Goal: Task Accomplishment & Management: Complete application form

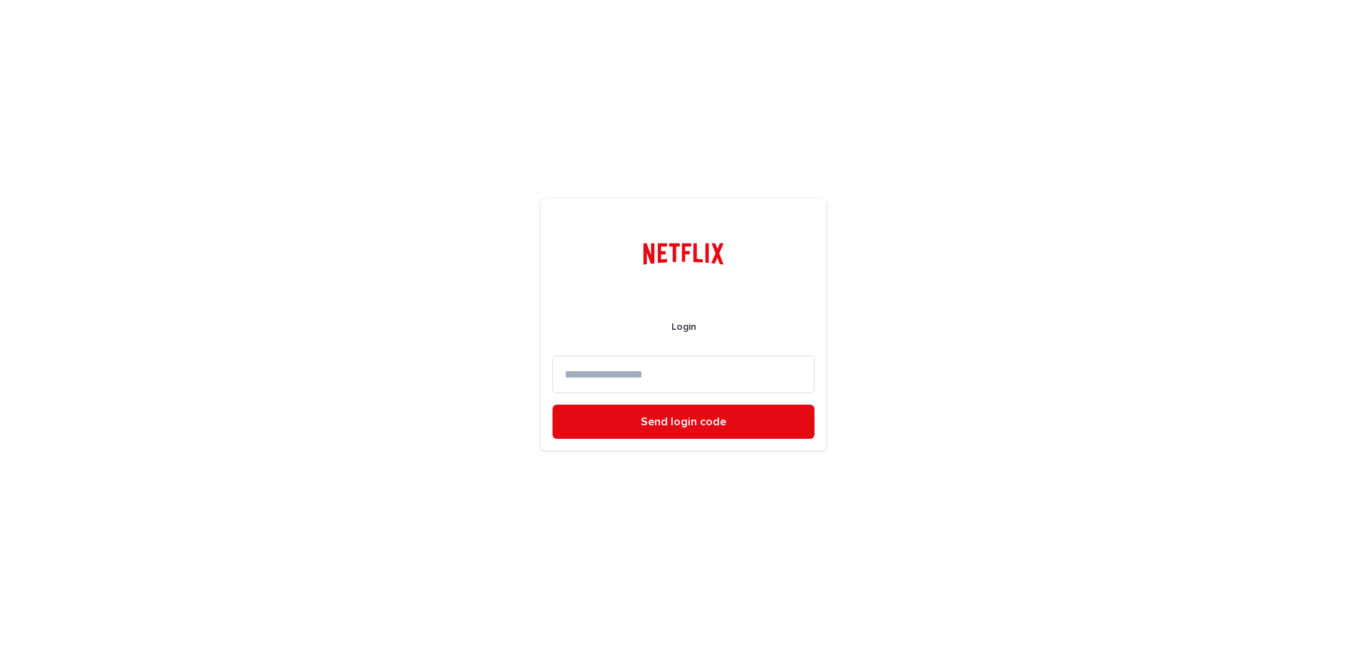
click at [666, 377] on input at bounding box center [684, 374] width 262 height 38
type input "**********"
click at [679, 418] on span "Send login code" at bounding box center [683, 421] width 85 height 11
click at [607, 374] on input at bounding box center [684, 374] width 262 height 38
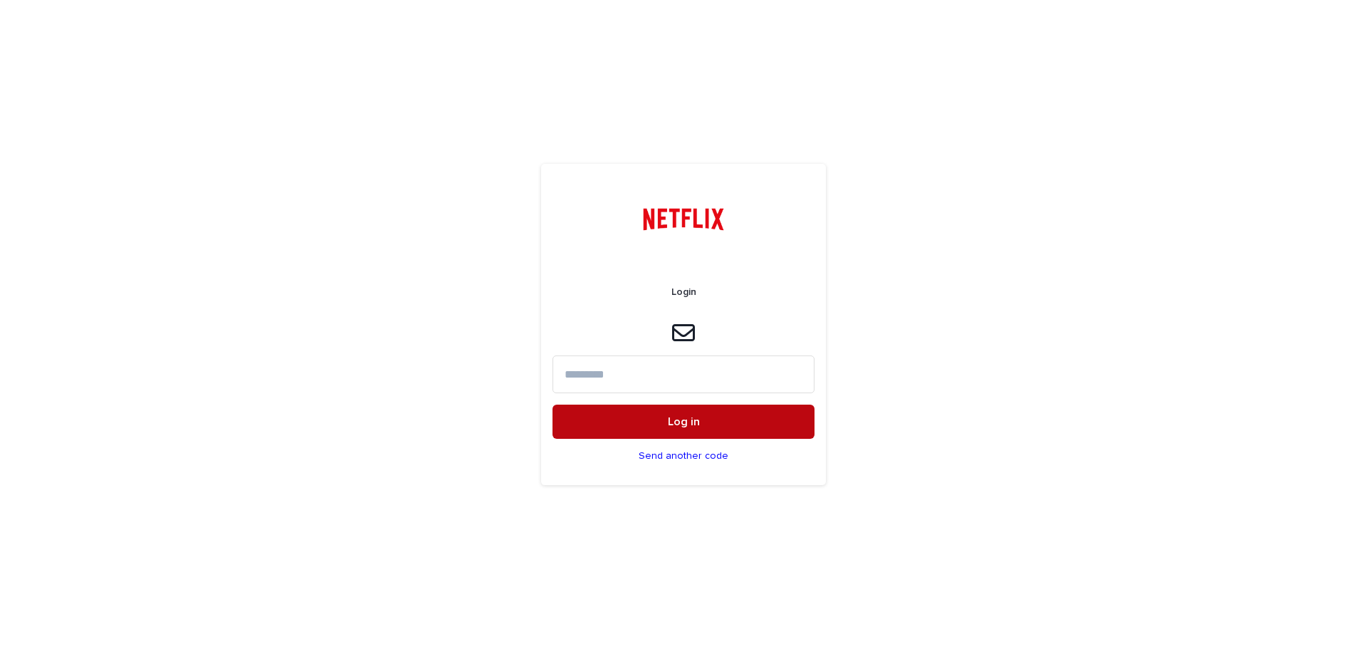
paste input "*****"
type input "*****"
click at [608, 422] on button "Log in" at bounding box center [684, 422] width 262 height 34
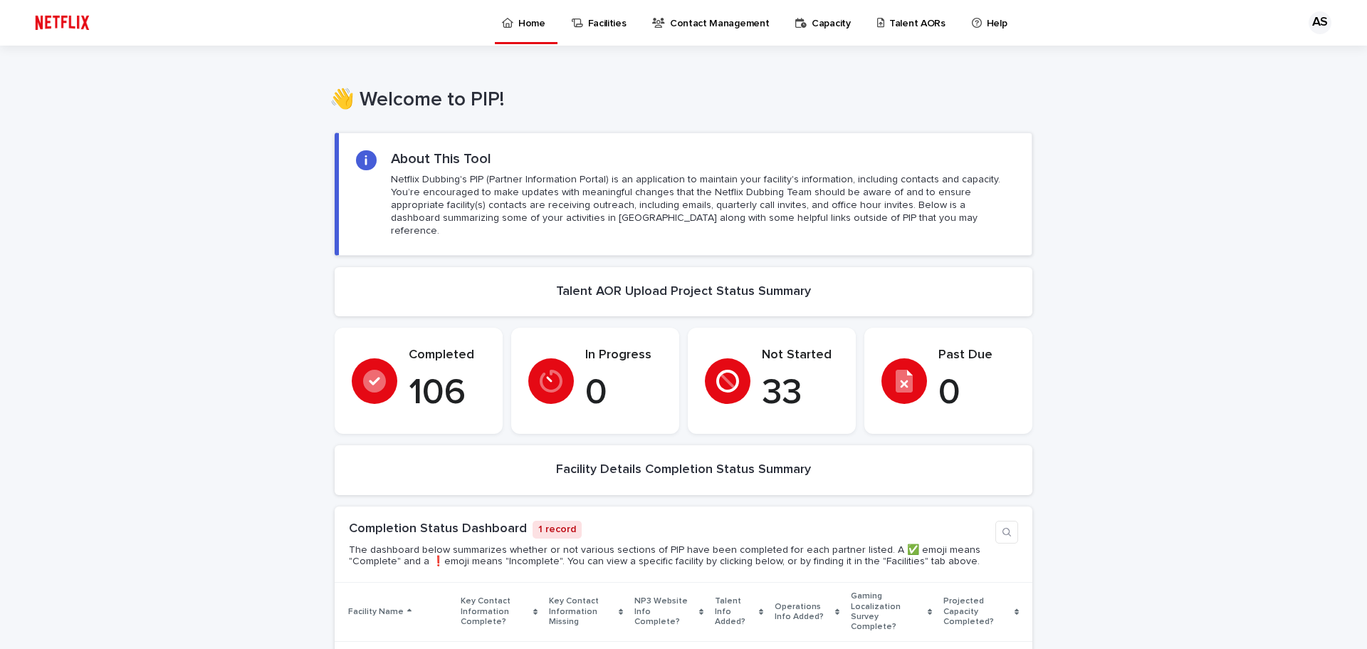
click at [890, 19] on p "Talent AORs" at bounding box center [918, 15] width 56 height 30
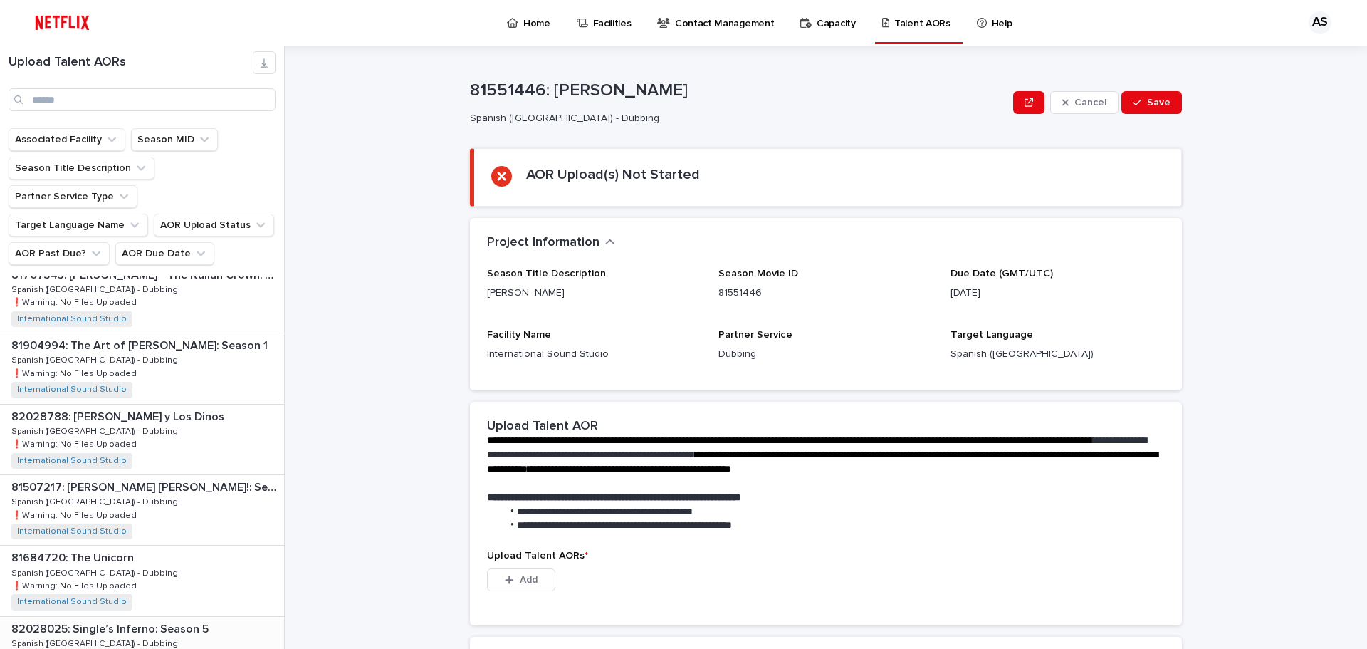
scroll to position [1770, 0]
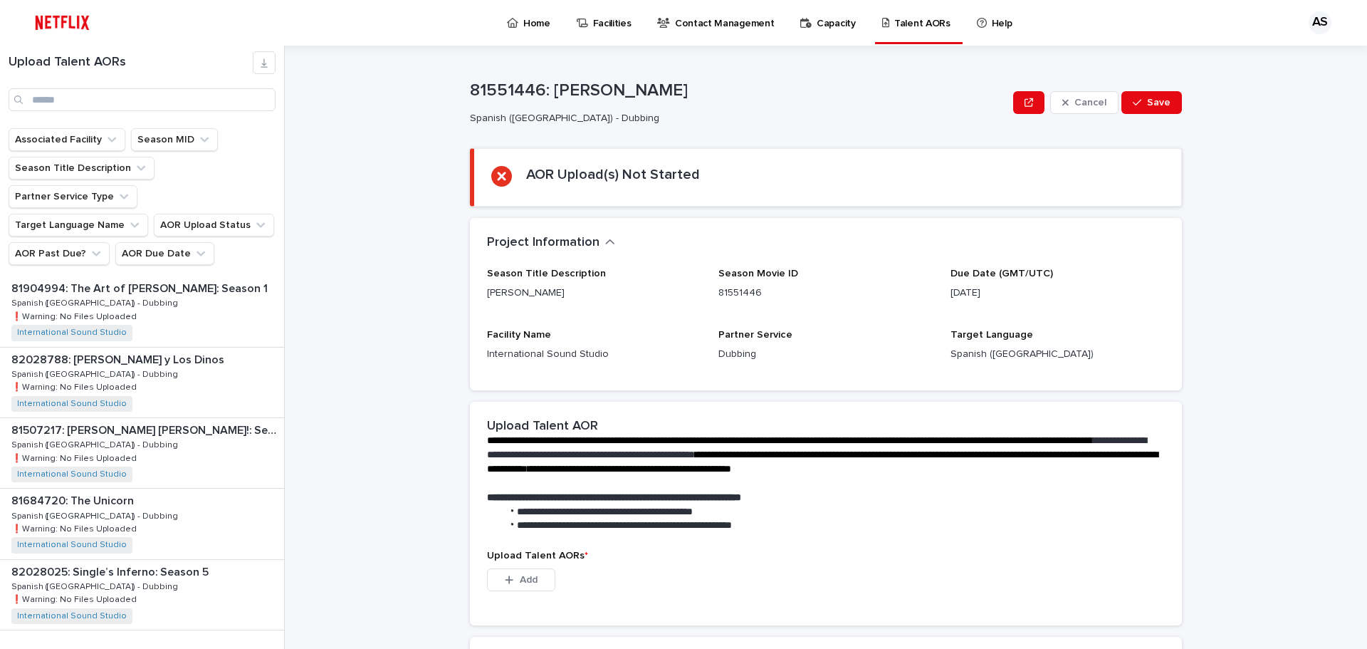
click at [237, 648] on span "Next" at bounding box center [244, 660] width 31 height 10
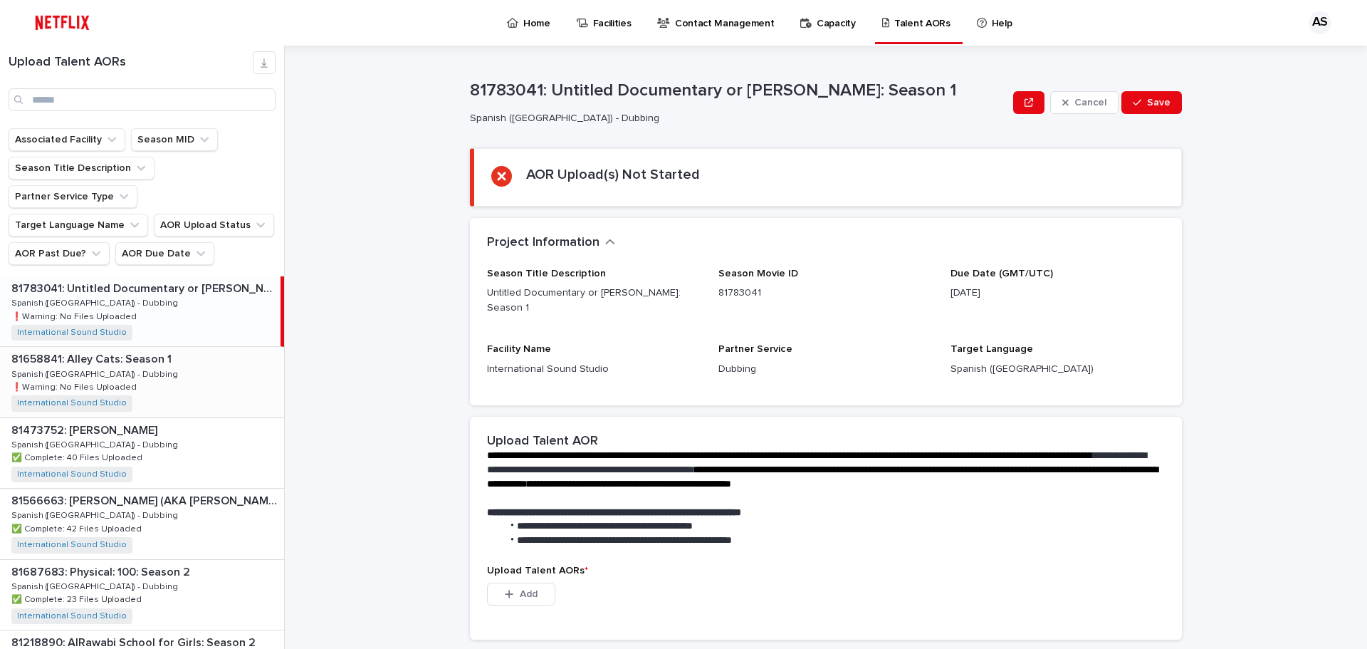
click at [132, 350] on p "81658841: Alley Cats: Season 1" at bounding box center [92, 358] width 163 height 16
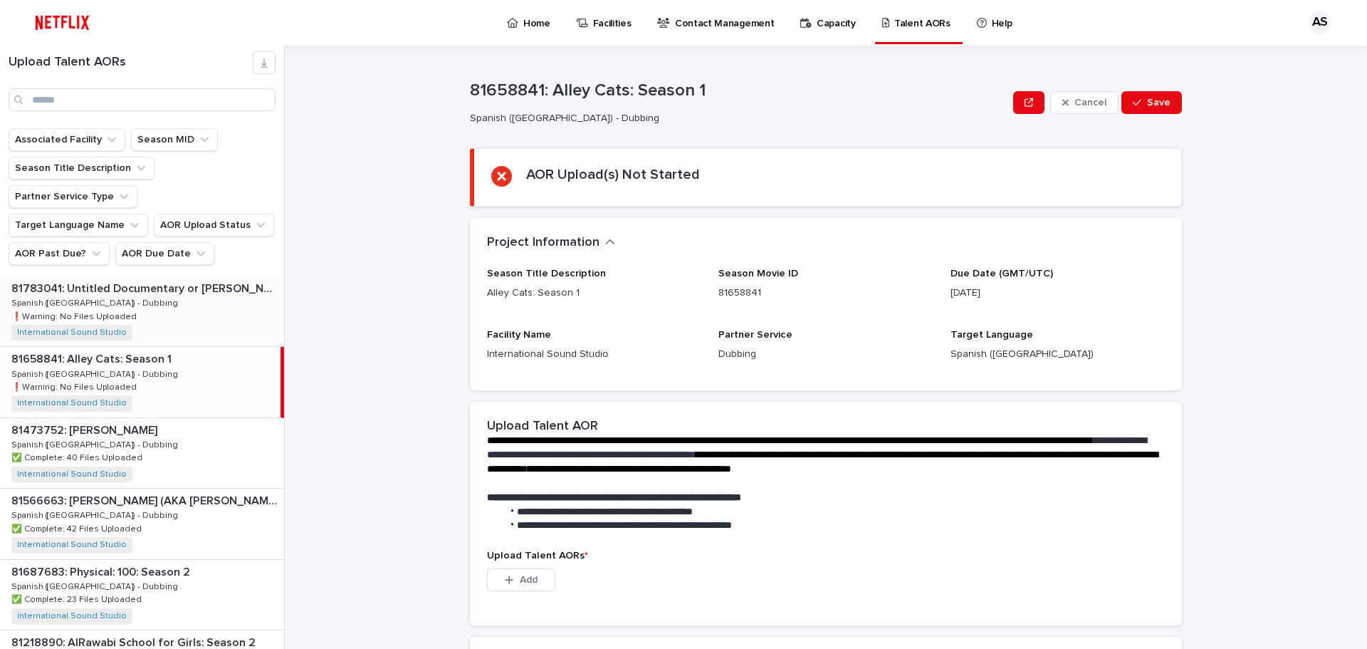
click at [118, 279] on p "81783041: Untitled Documentary or [PERSON_NAME]: Season 1" at bounding box center [146, 287] width 270 height 16
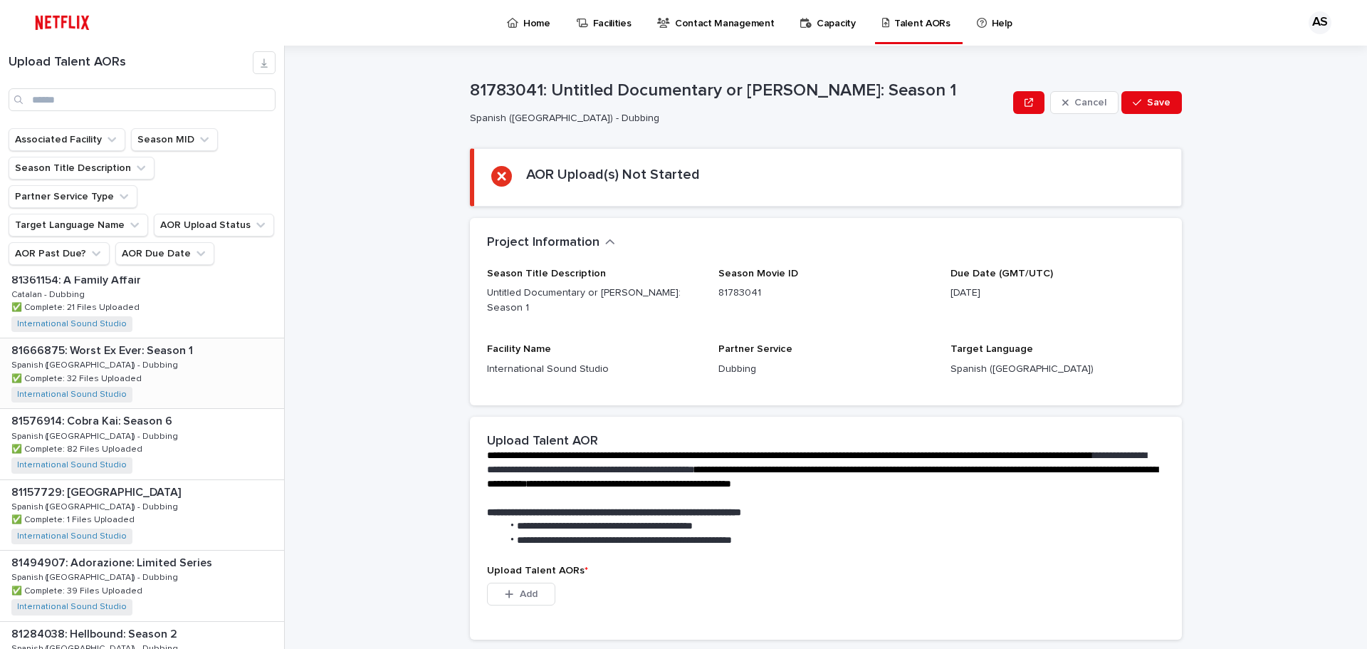
scroll to position [1770, 0]
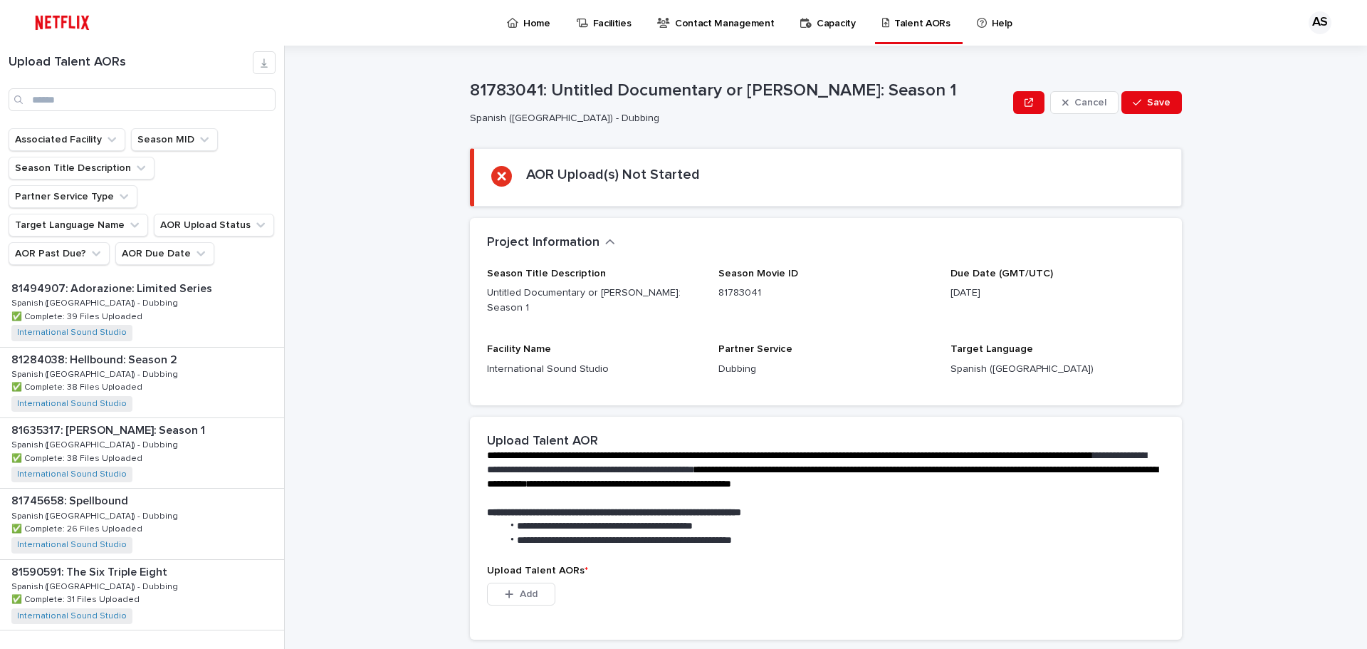
click at [194, 648] on span "Back" at bounding box center [202, 660] width 31 height 10
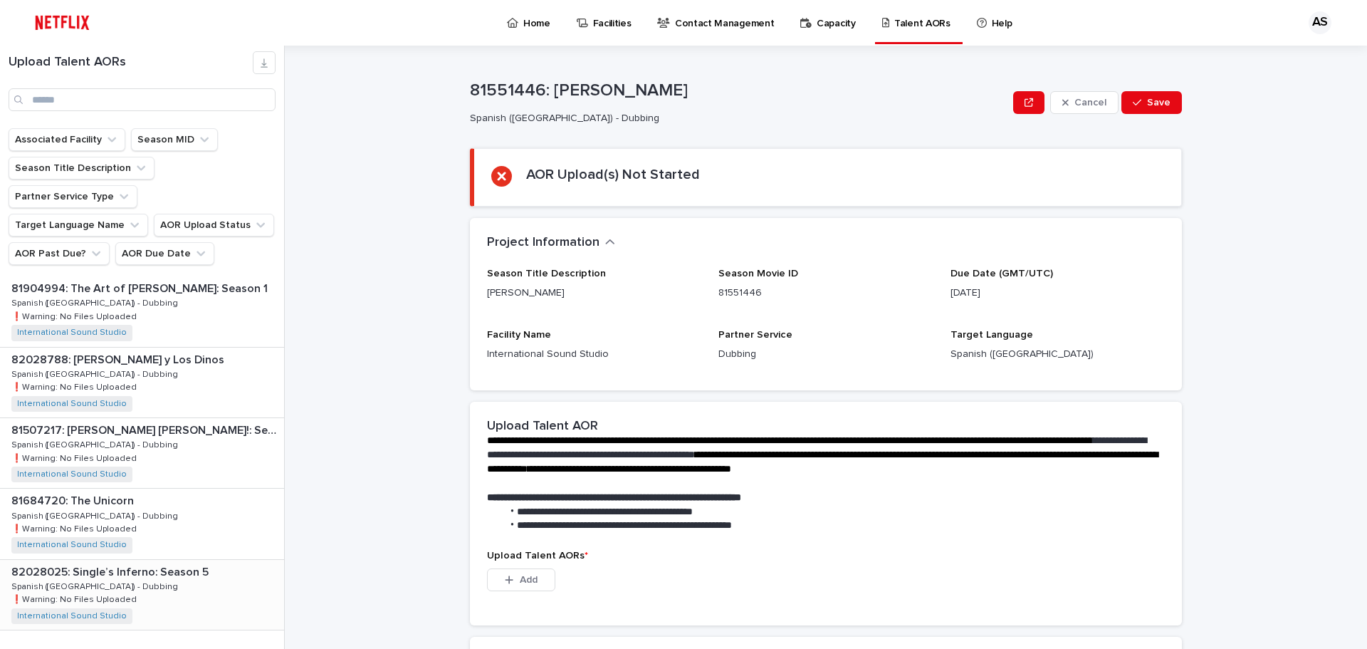
click at [150, 563] on p "82028025: Single’s Inferno: Season 5" at bounding box center [111, 571] width 200 height 16
click at [115, 489] on div "81684720: The Unicorn 81684720: The Unicorn Spanish ([GEOGRAPHIC_DATA]) - Dubbi…" at bounding box center [142, 524] width 284 height 70
click at [138, 421] on p "81507217: [PERSON_NAME] [PERSON_NAME]!: Season 2" at bounding box center [146, 429] width 270 height 16
click at [98, 350] on p "82028788: [PERSON_NAME] y Los Dinos" at bounding box center [119, 358] width 216 height 16
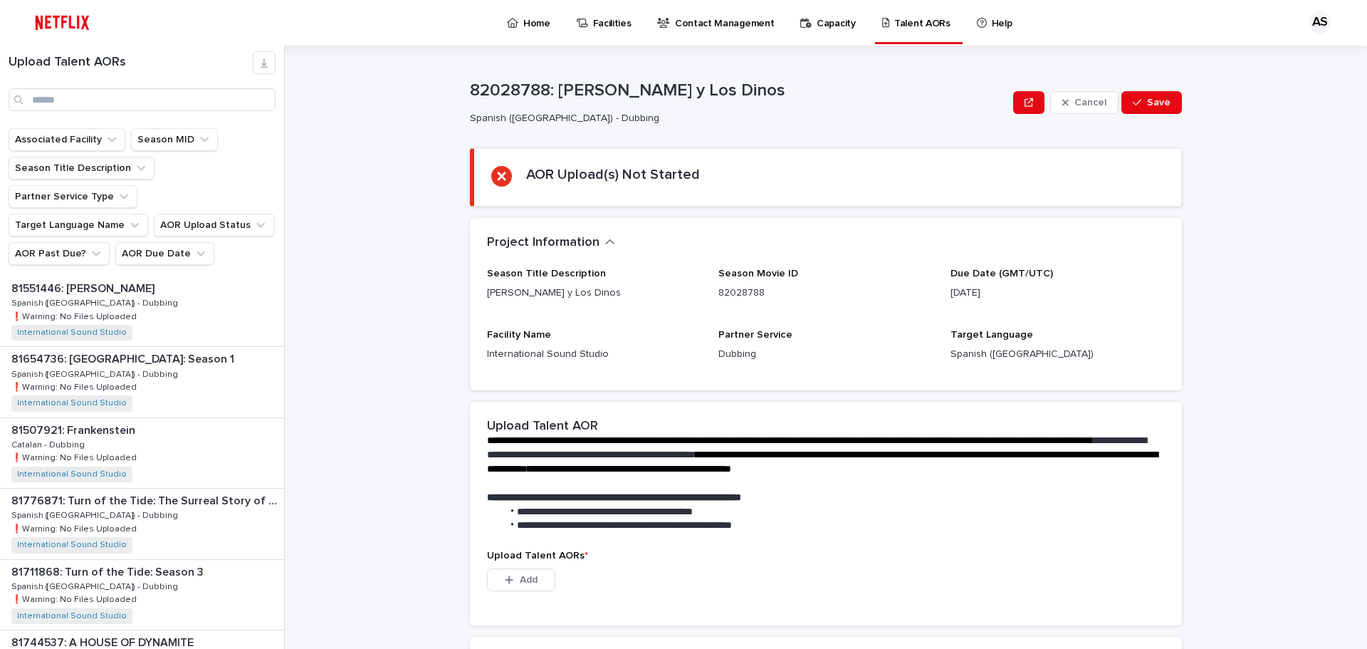
click at [523, 21] on p "Home" at bounding box center [536, 15] width 27 height 30
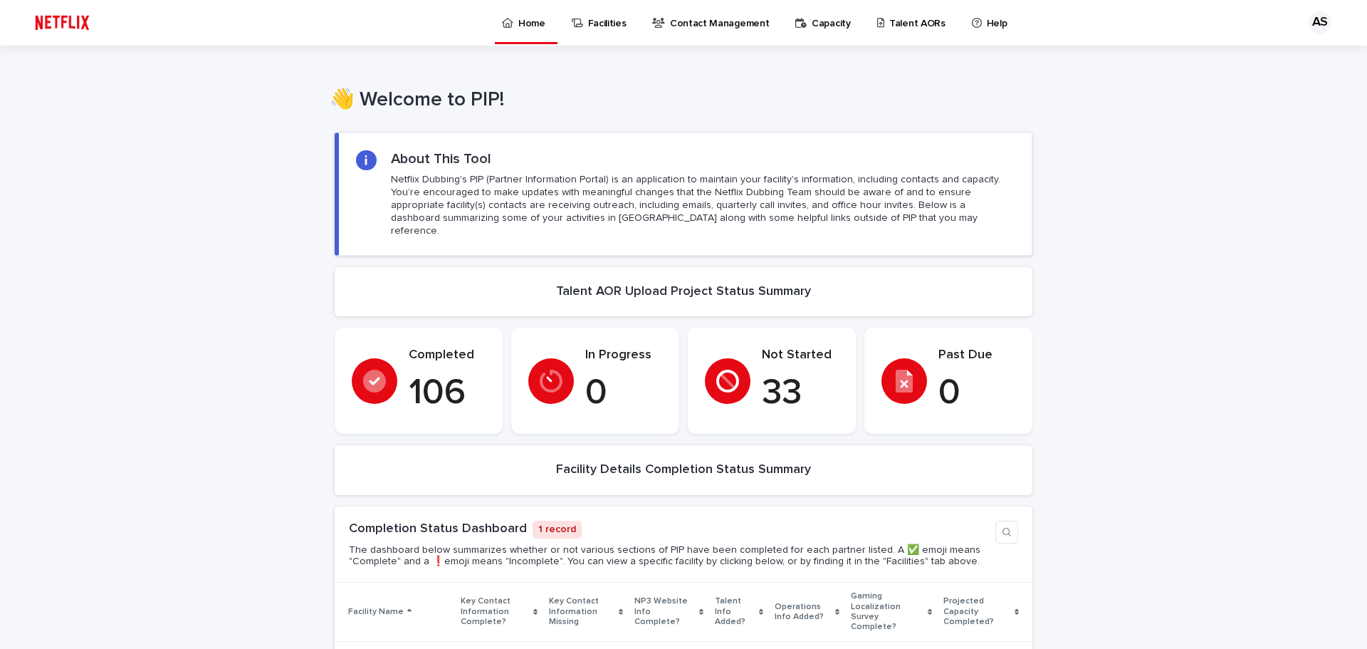
click at [1172, 328] on div "Loading... Saving… Loading... Saving… Loading... Saving… Loading... Saving… Loa…" at bounding box center [683, 594] width 1367 height 952
click at [890, 25] on p "Talent AORs" at bounding box center [918, 15] width 56 height 30
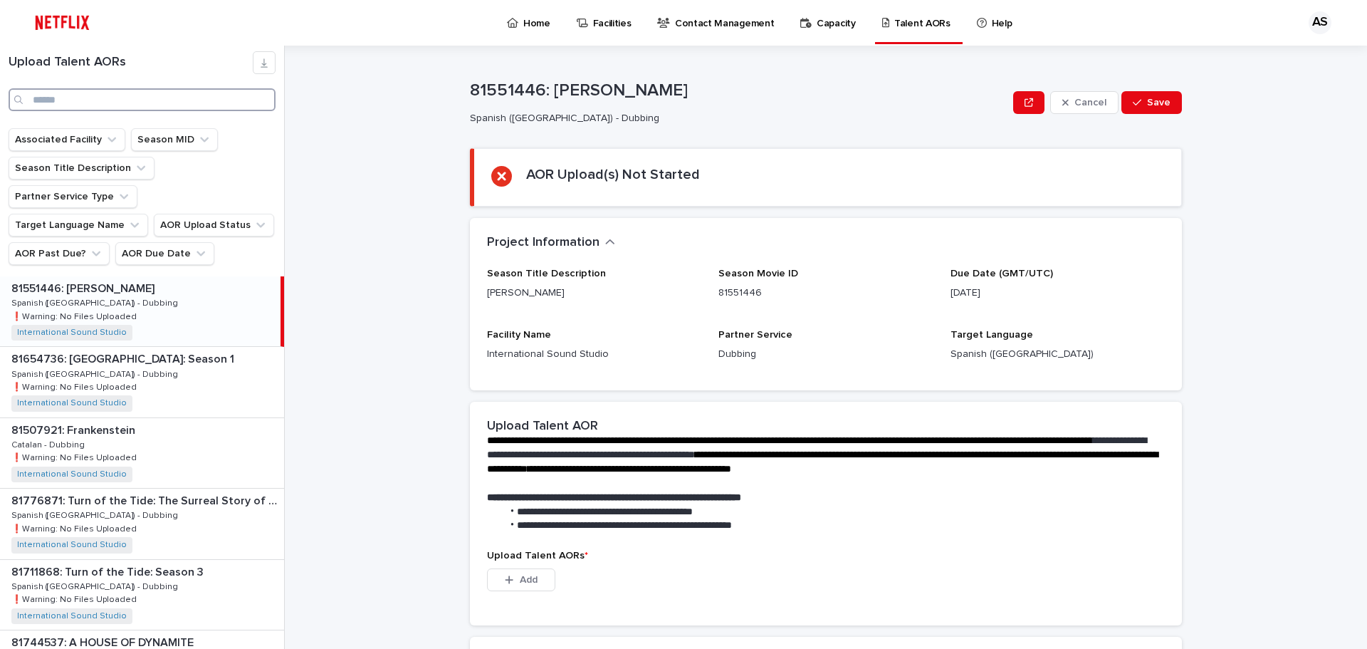
click at [148, 98] on input "Search" at bounding box center [142, 99] width 267 height 23
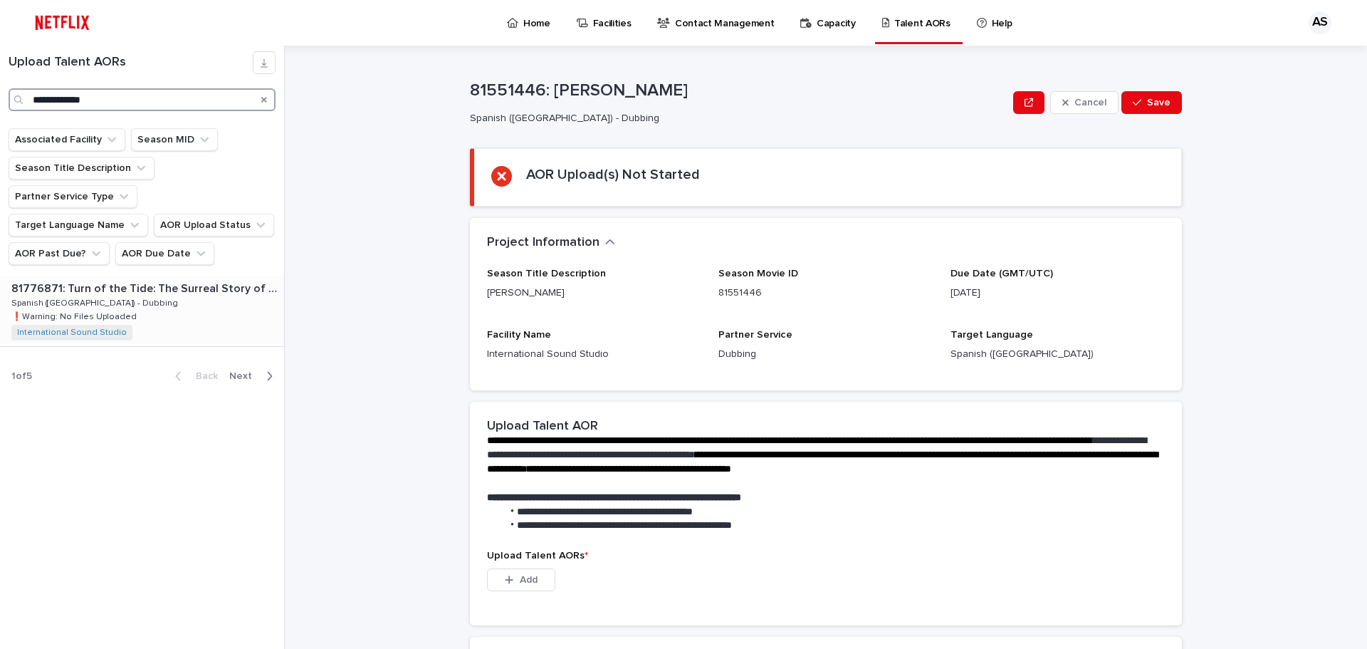
type input "**********"
click at [192, 279] on p "81776871: Turn of the Tide: The Surreal Story of Rabo de Peixe" at bounding box center [146, 287] width 270 height 16
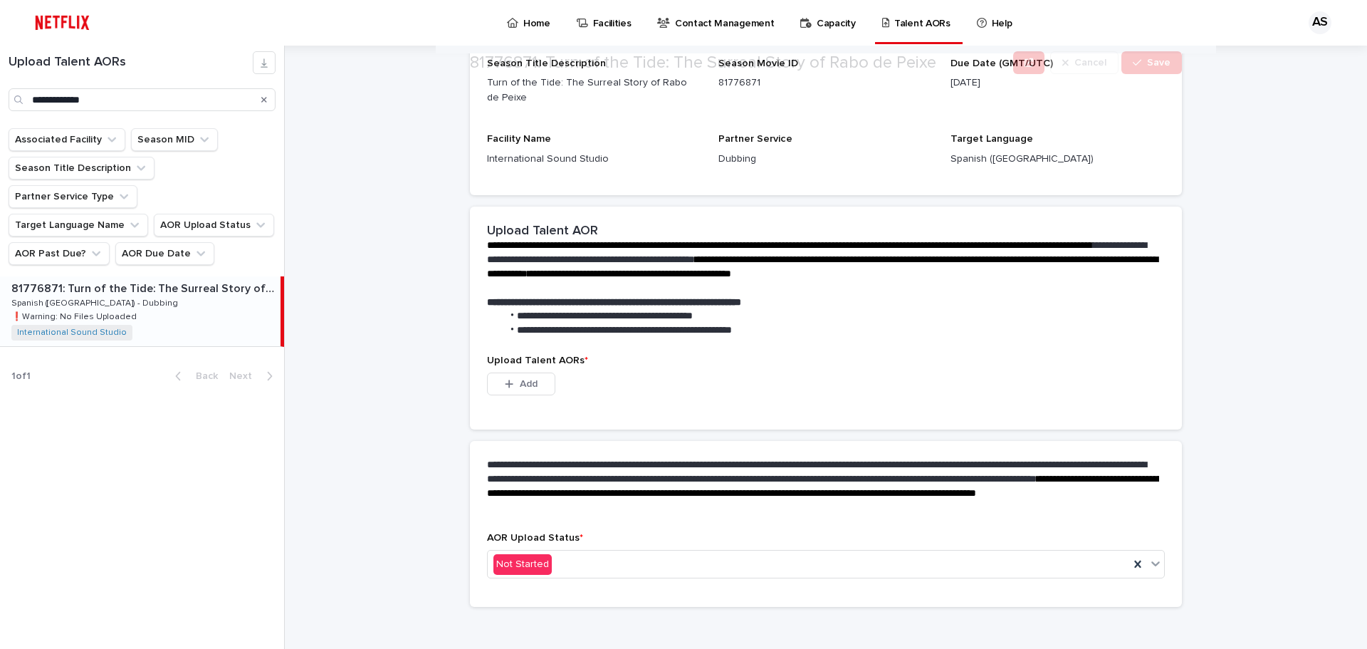
scroll to position [214, 0]
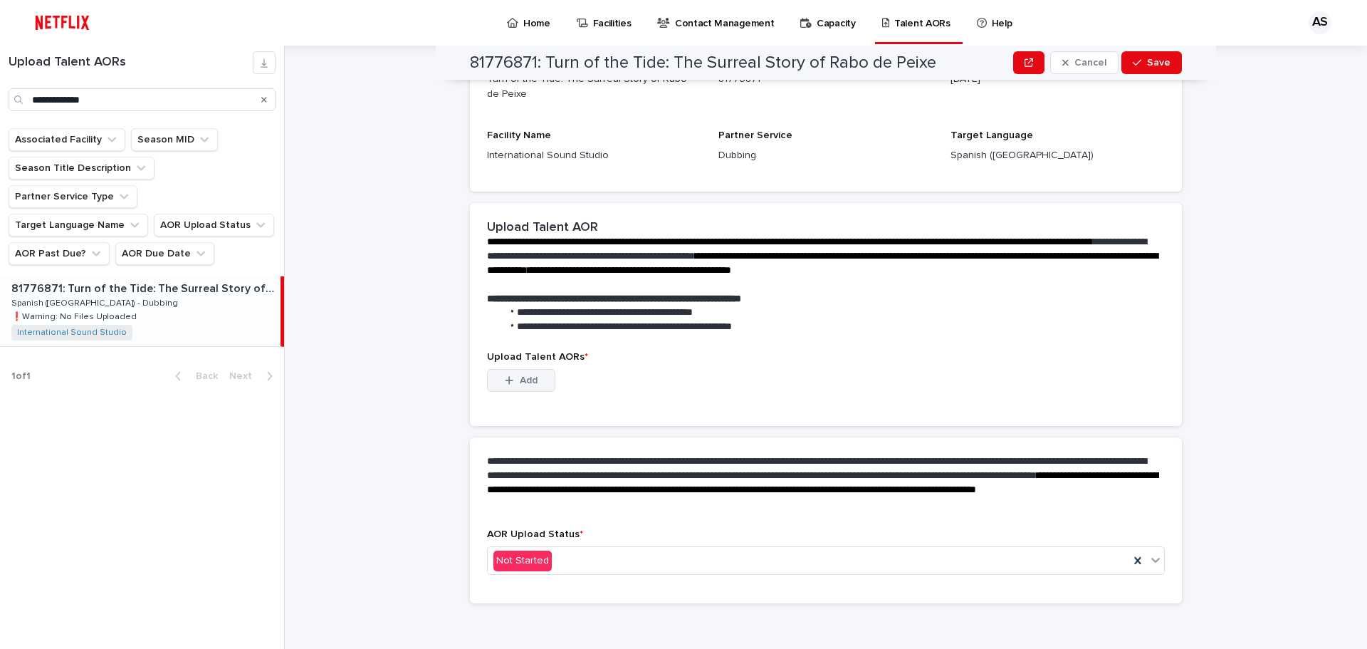
click at [530, 378] on span "Add" at bounding box center [529, 380] width 18 height 10
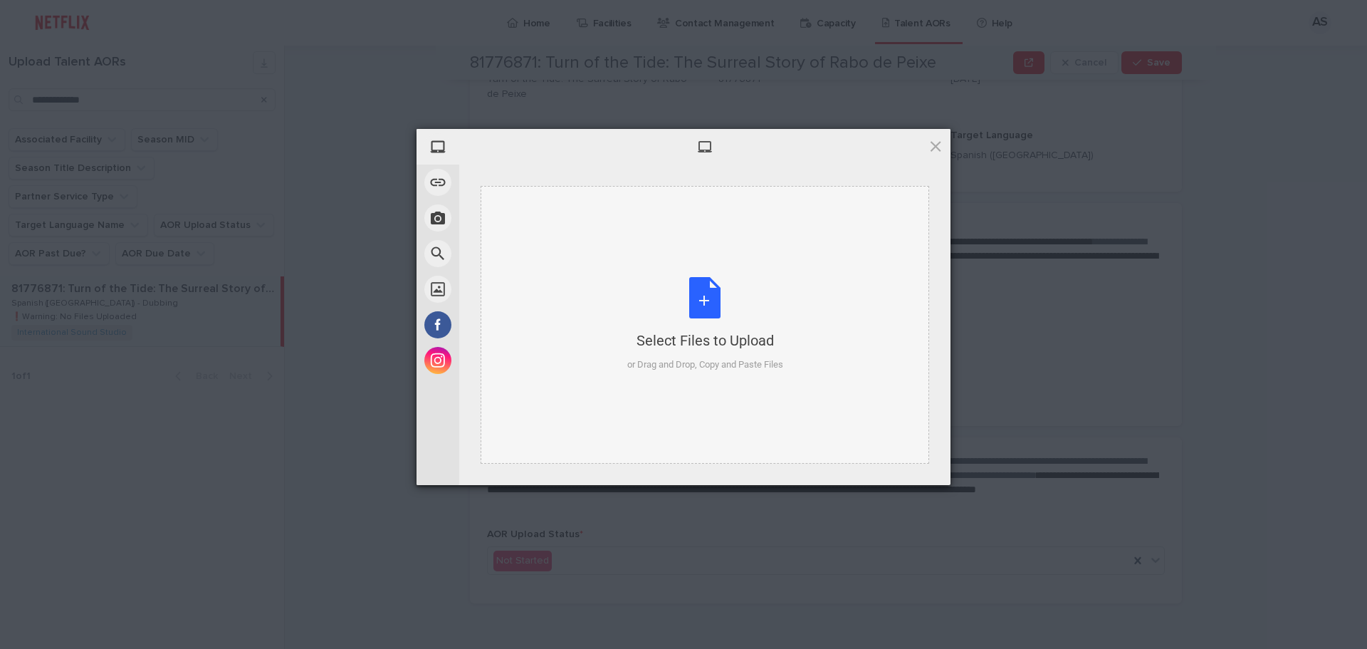
click at [715, 306] on div "Select Files to Upload or Drag and Drop, Copy and Paste Files" at bounding box center [705, 324] width 156 height 95
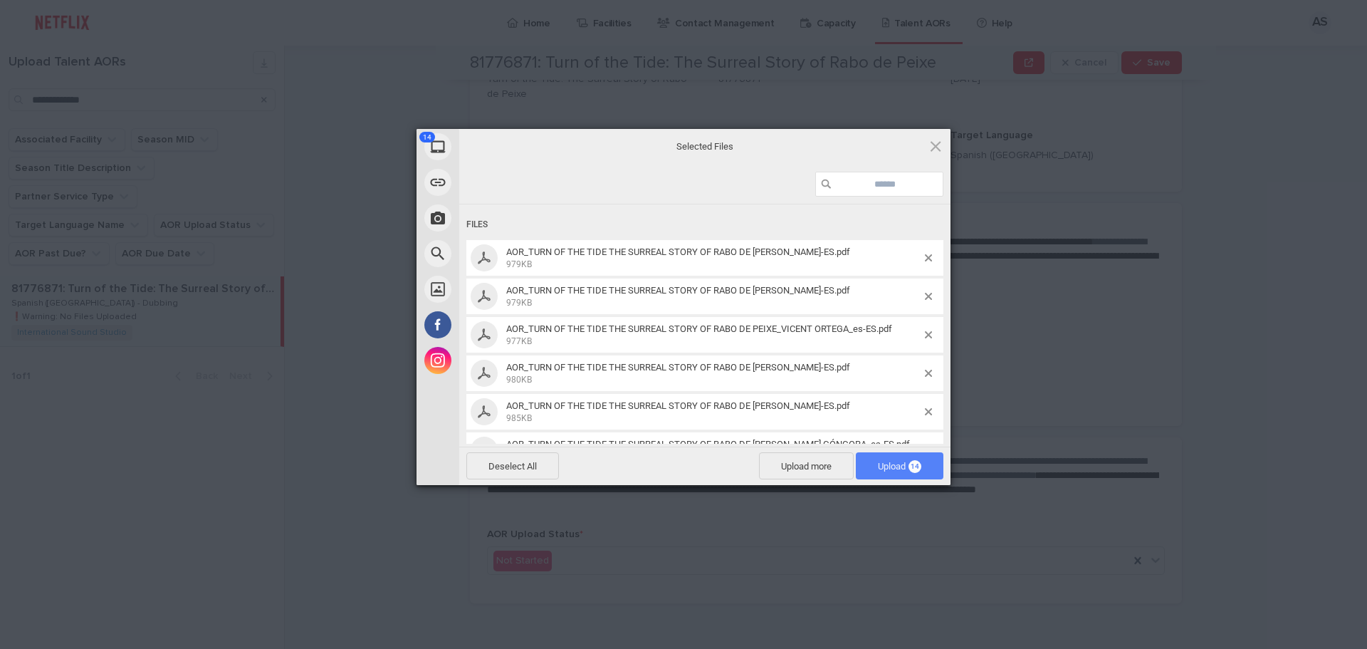
click at [894, 460] on span "Upload 14" at bounding box center [900, 465] width 88 height 27
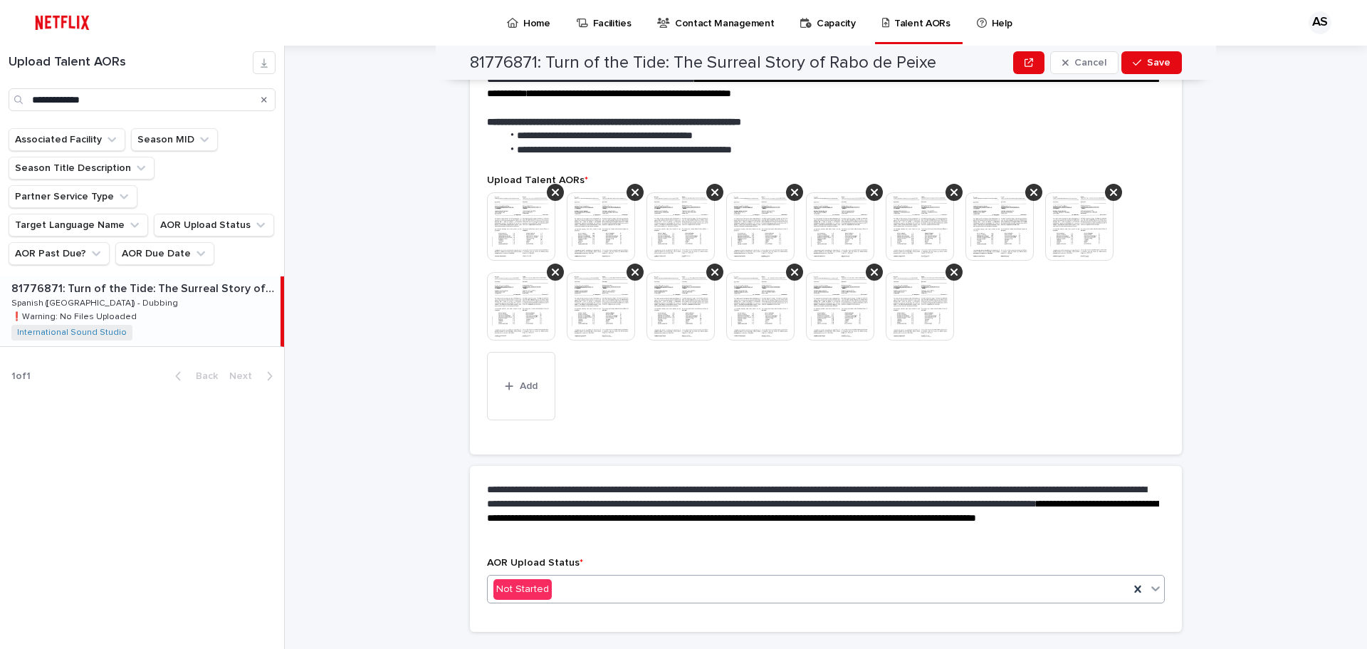
scroll to position [355, 0]
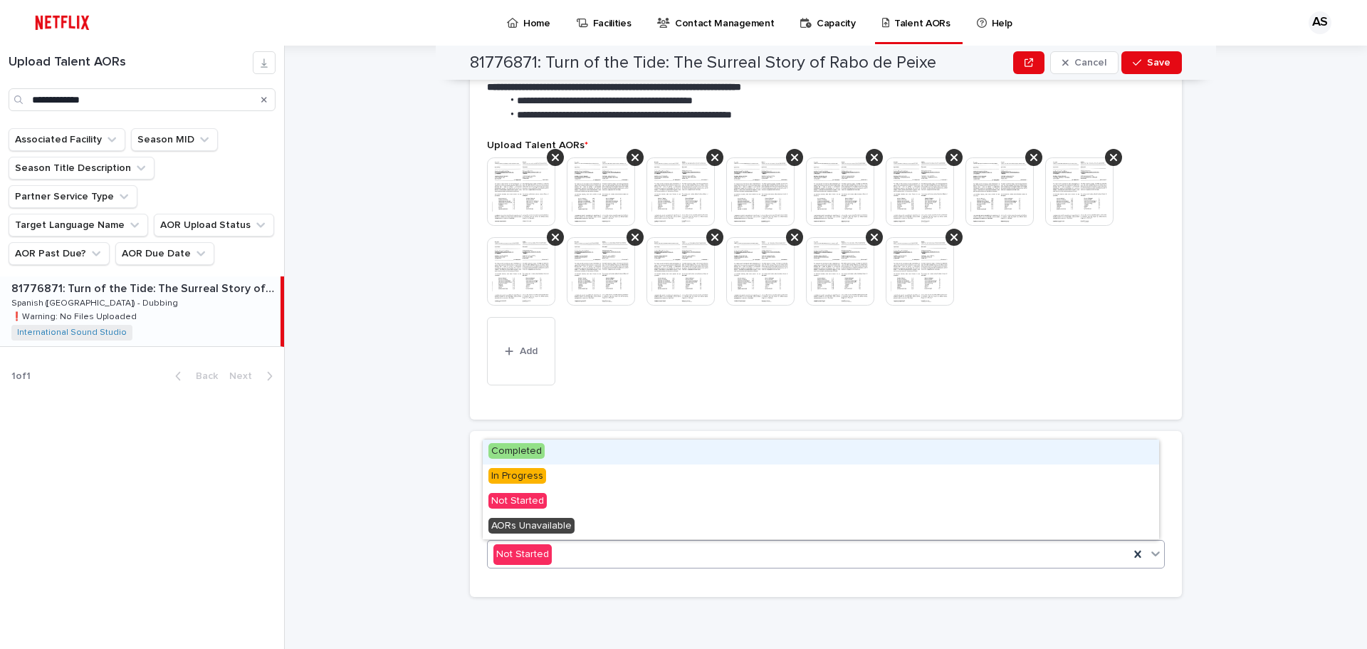
click at [662, 561] on div "Not Started" at bounding box center [809, 555] width 642 height 24
click at [558, 444] on div "Completed" at bounding box center [821, 451] width 677 height 25
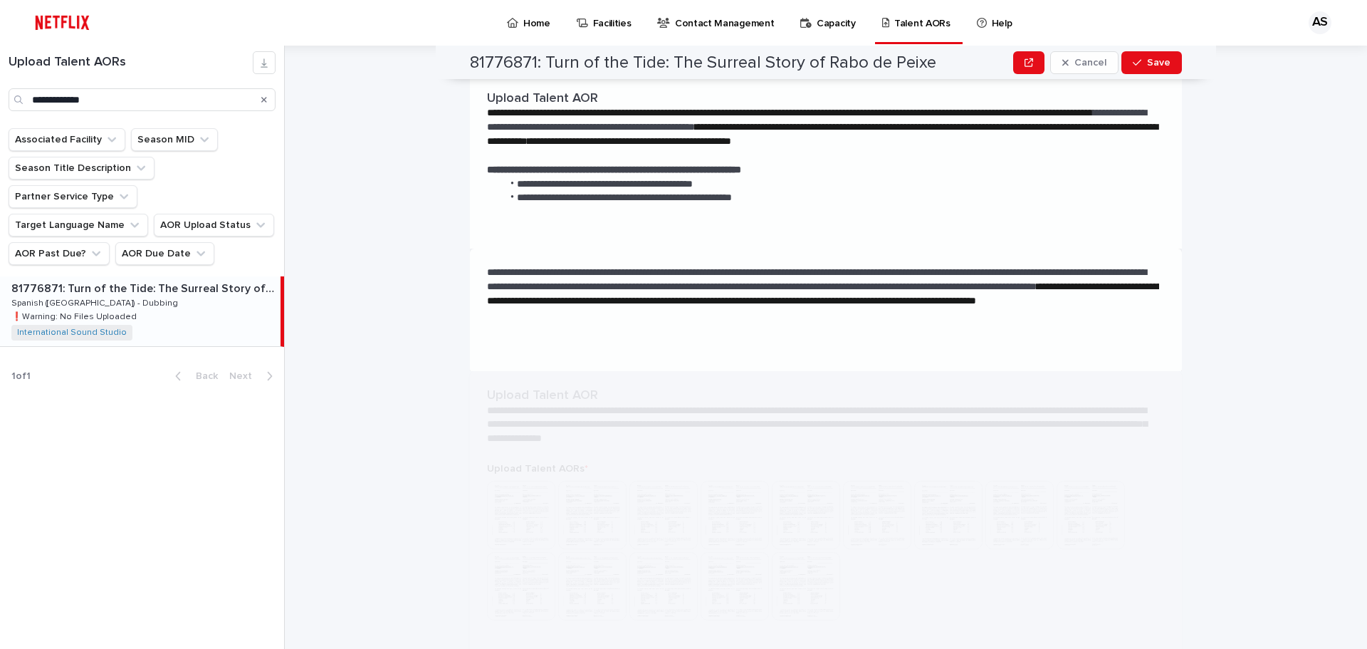
scroll to position [0, 0]
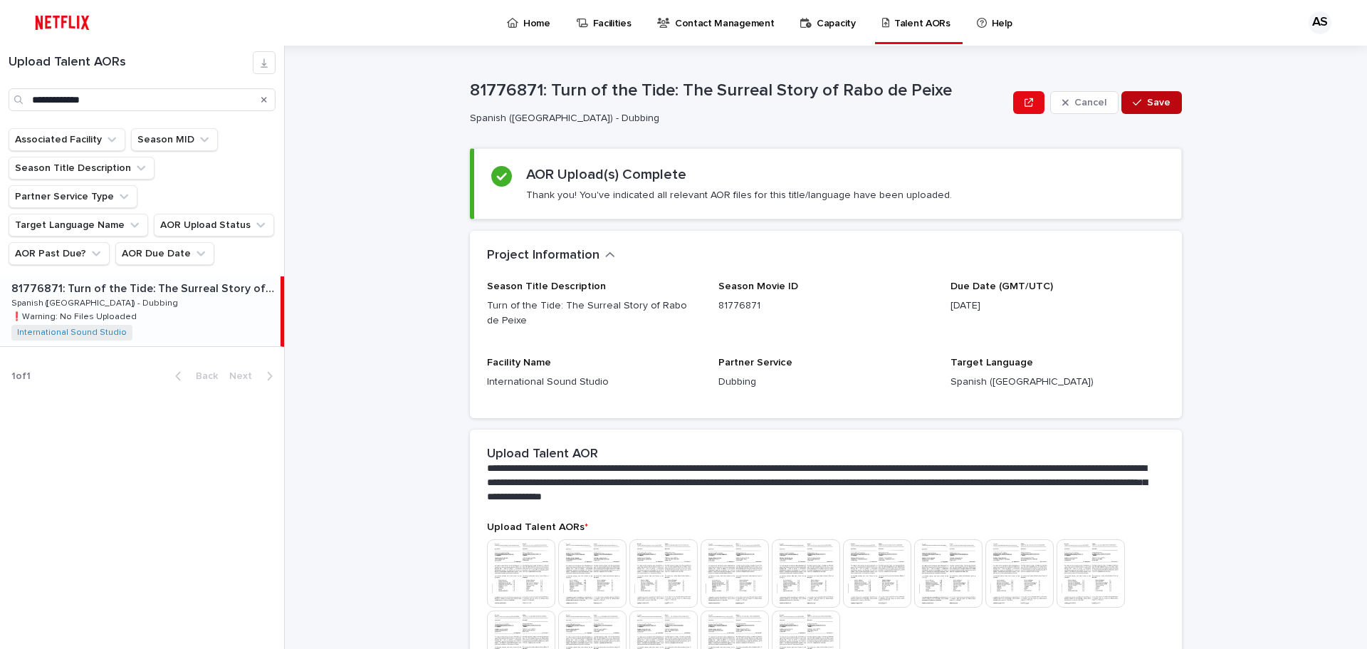
click at [1152, 103] on span "Save" at bounding box center [1159, 103] width 24 height 10
click at [523, 24] on p "Home" at bounding box center [536, 15] width 27 height 30
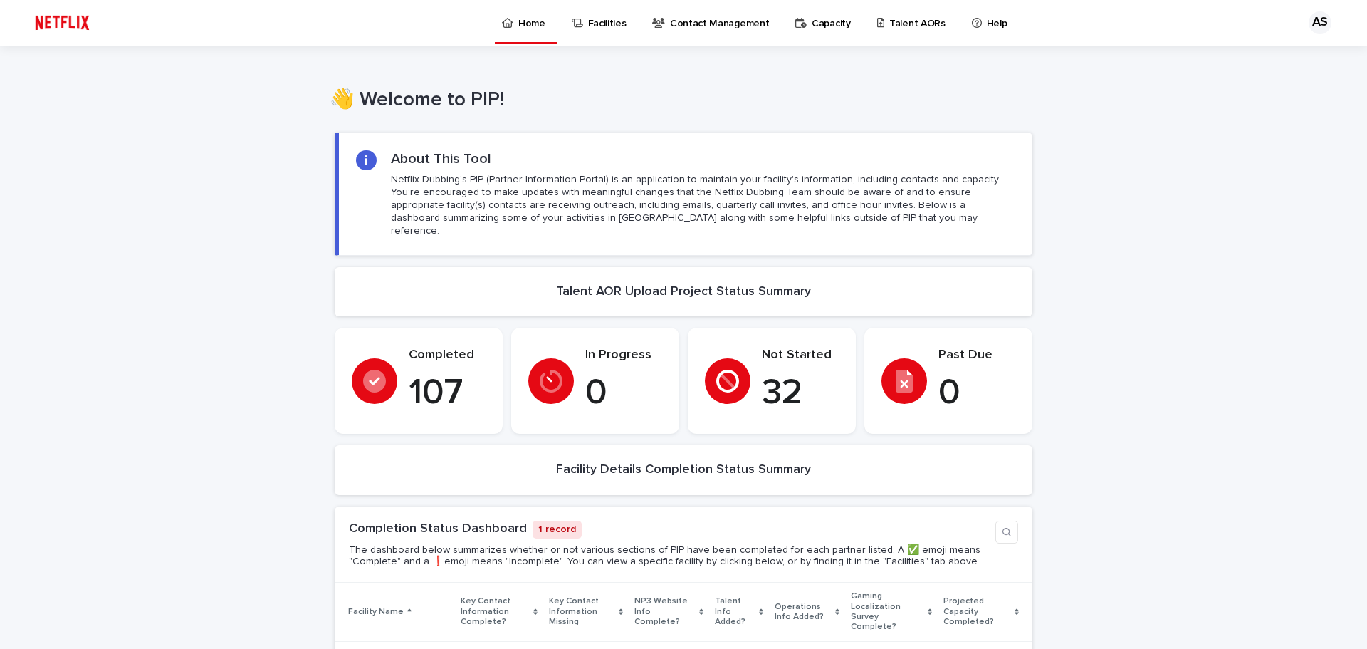
click at [890, 26] on p "Talent AORs" at bounding box center [918, 15] width 56 height 30
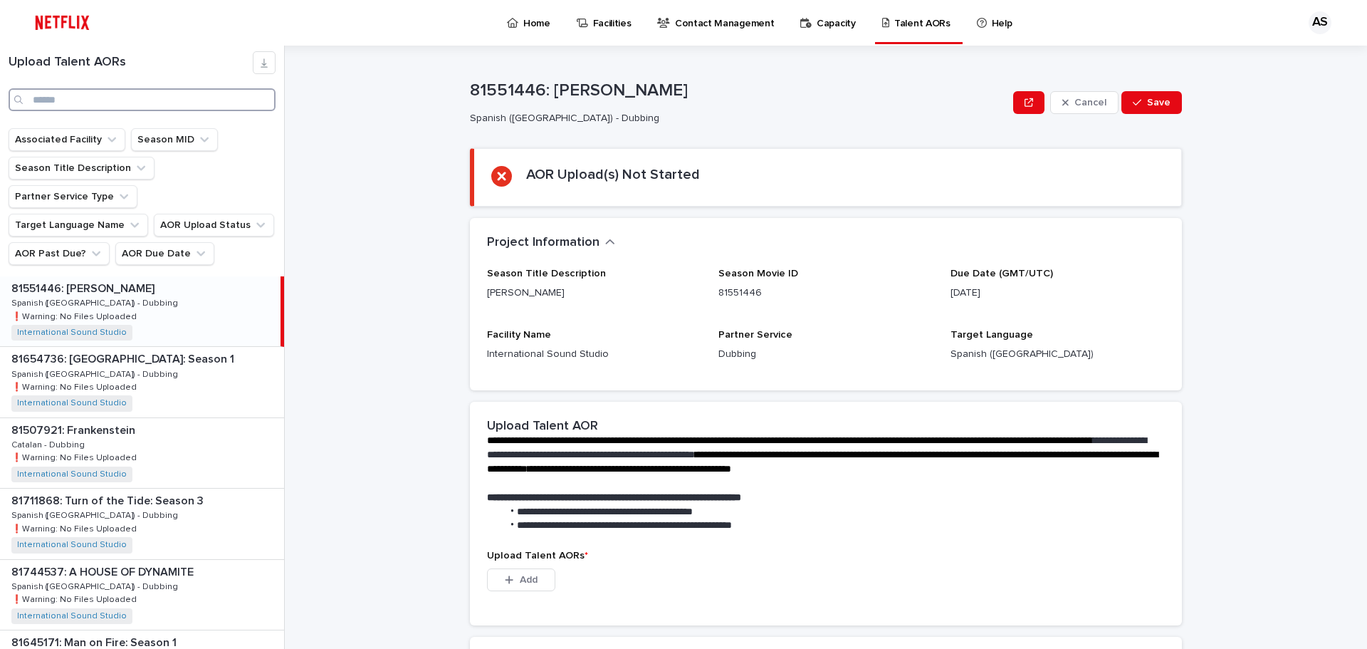
click at [105, 108] on input "Search" at bounding box center [142, 99] width 267 height 23
click at [105, 99] on input "Search" at bounding box center [142, 99] width 267 height 23
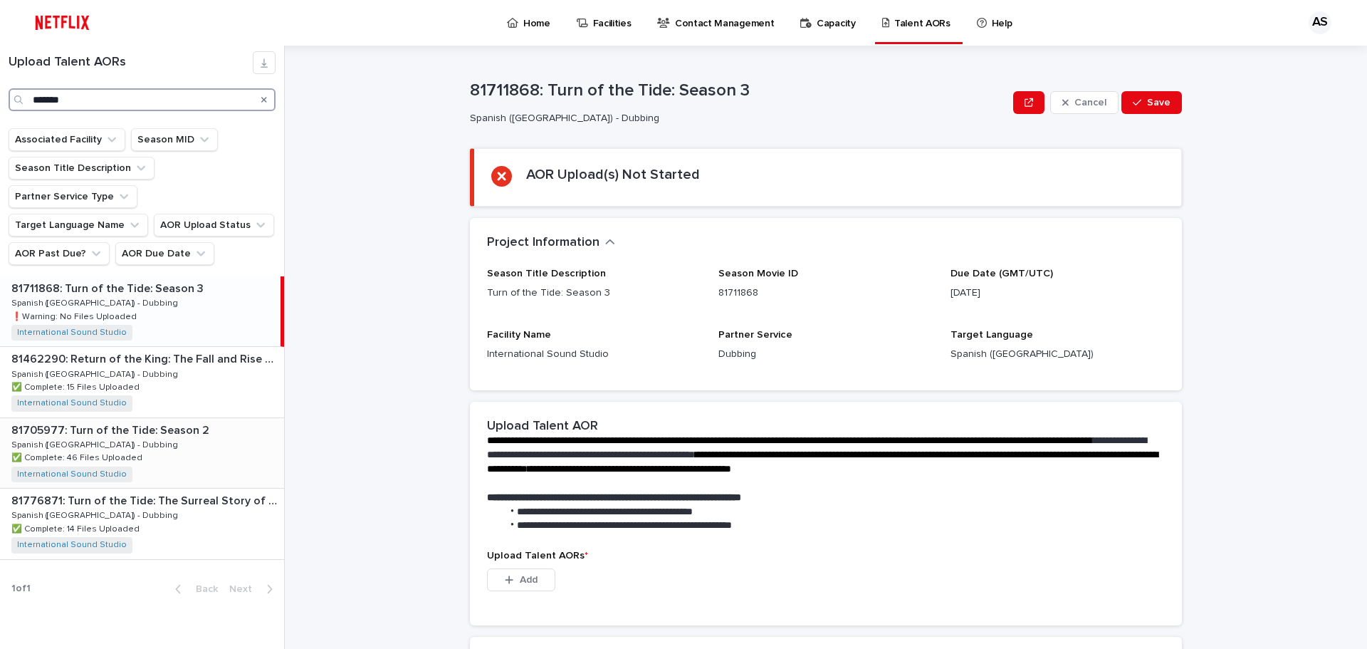
type input "*******"
click at [162, 421] on p "81705977: Turn of the Tide: Season 2" at bounding box center [111, 429] width 201 height 16
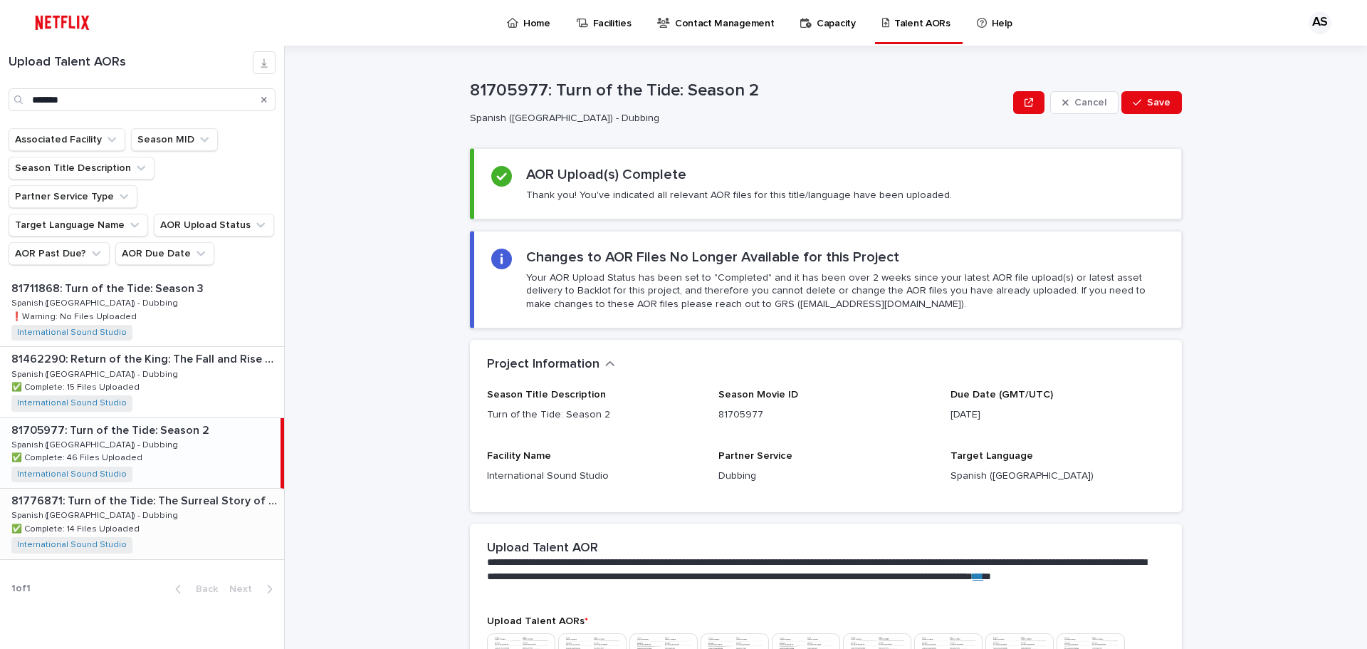
click at [164, 491] on p "81776871: Turn of the Tide: The Surreal Story of Rabo de Peixe" at bounding box center [146, 499] width 270 height 16
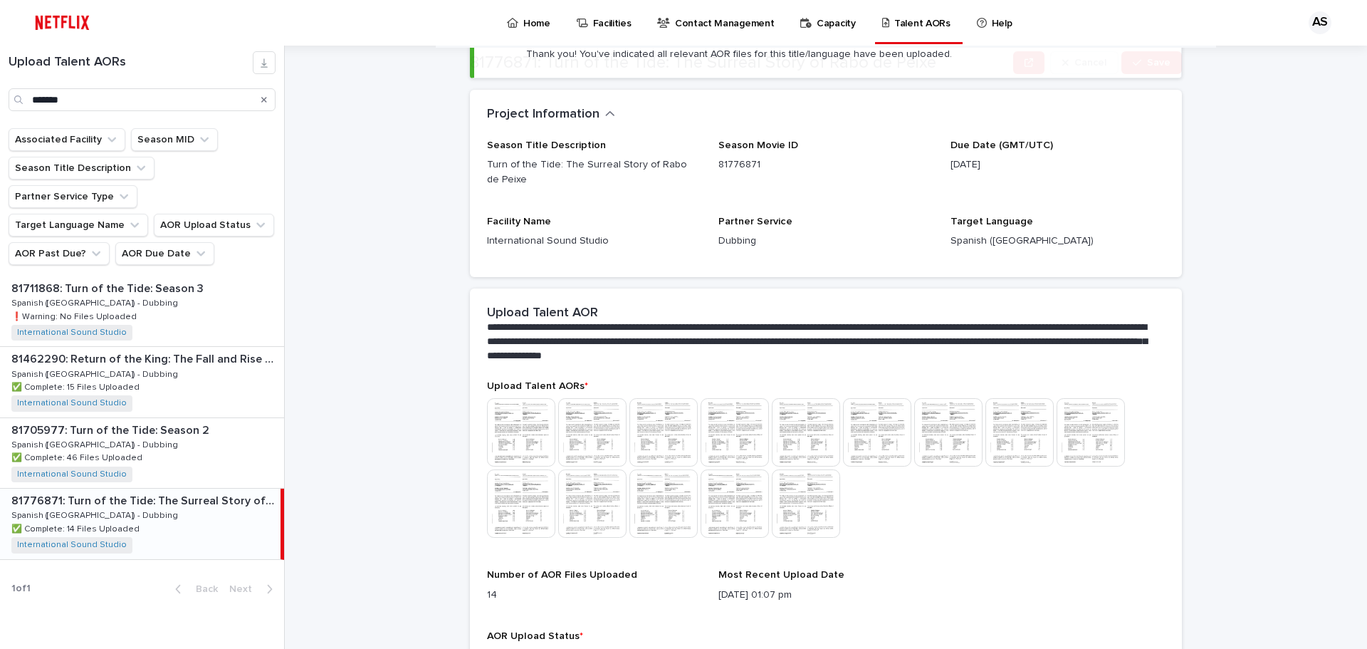
scroll to position [142, 0]
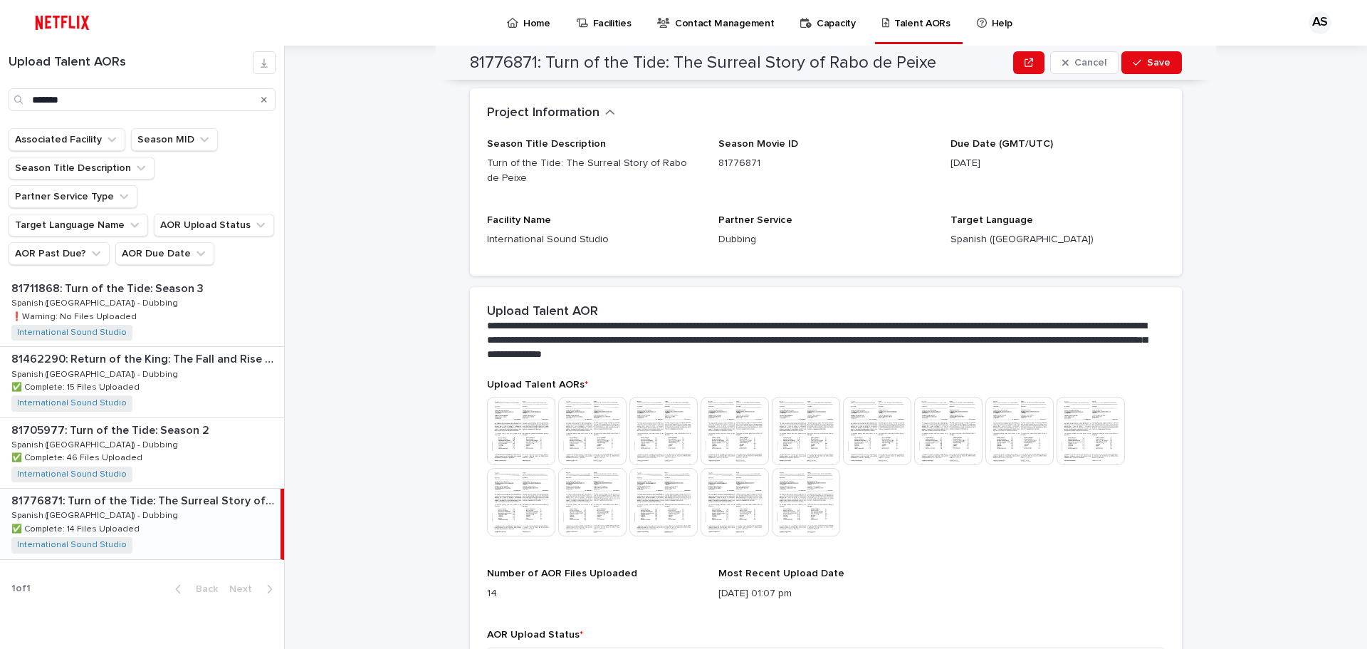
click at [523, 426] on img at bounding box center [521, 431] width 68 height 68
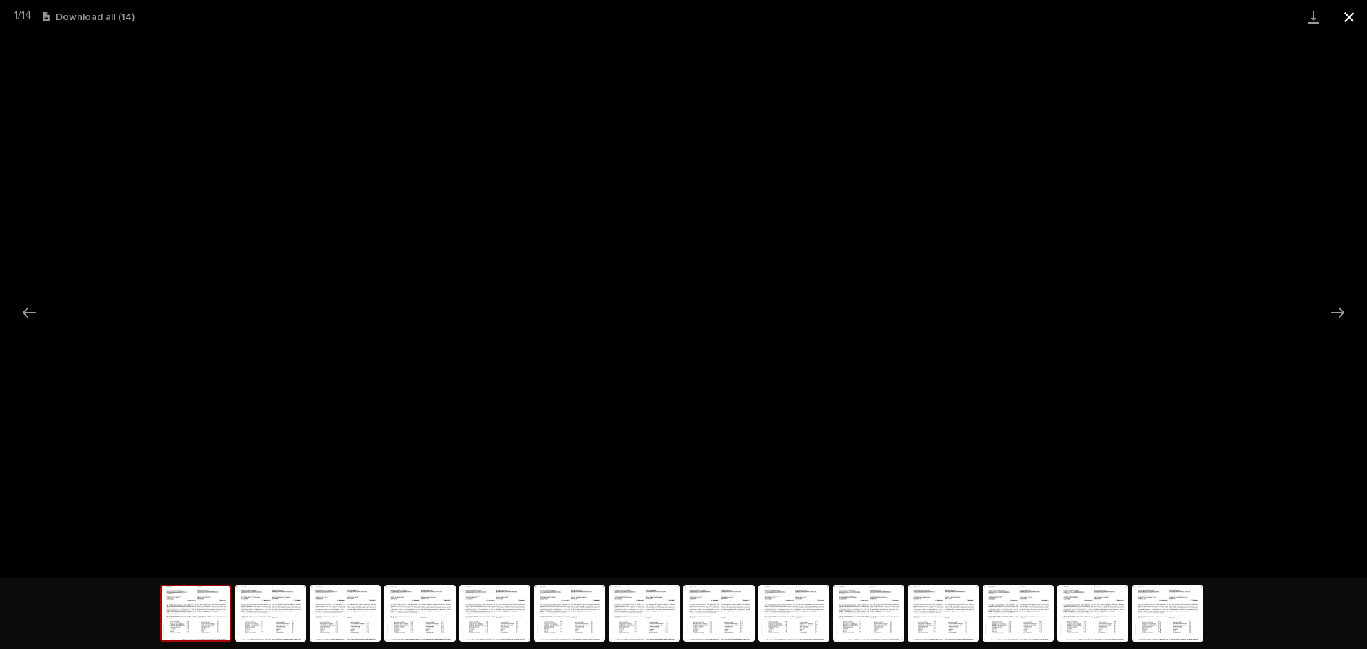
click at [1352, 14] on button "Close gallery" at bounding box center [1350, 16] width 36 height 33
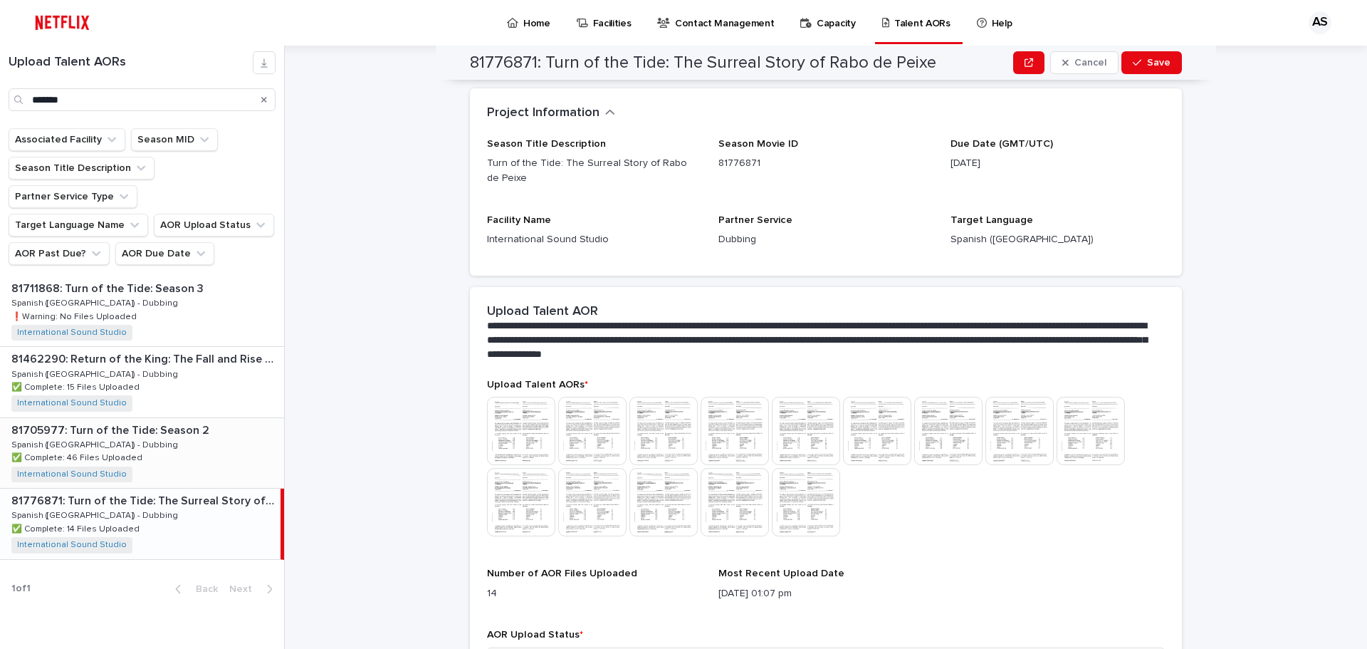
click at [103, 421] on p "81705977: Turn of the Tide: Season 2" at bounding box center [111, 429] width 201 height 16
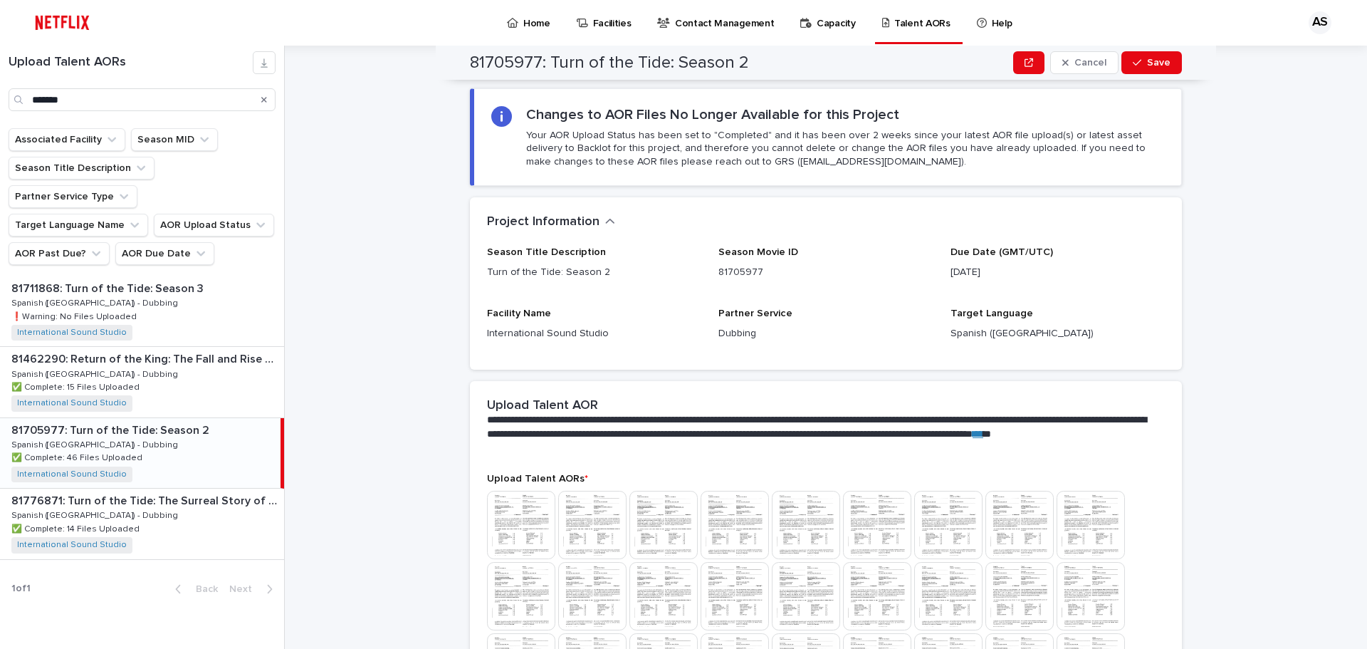
drag, startPoint x: 155, startPoint y: 464, endPoint x: 401, endPoint y: 479, distance: 246.2
click at [155, 491] on p "81776871: Turn of the Tide: The Surreal Story of Rabo de Peixe" at bounding box center [146, 499] width 270 height 16
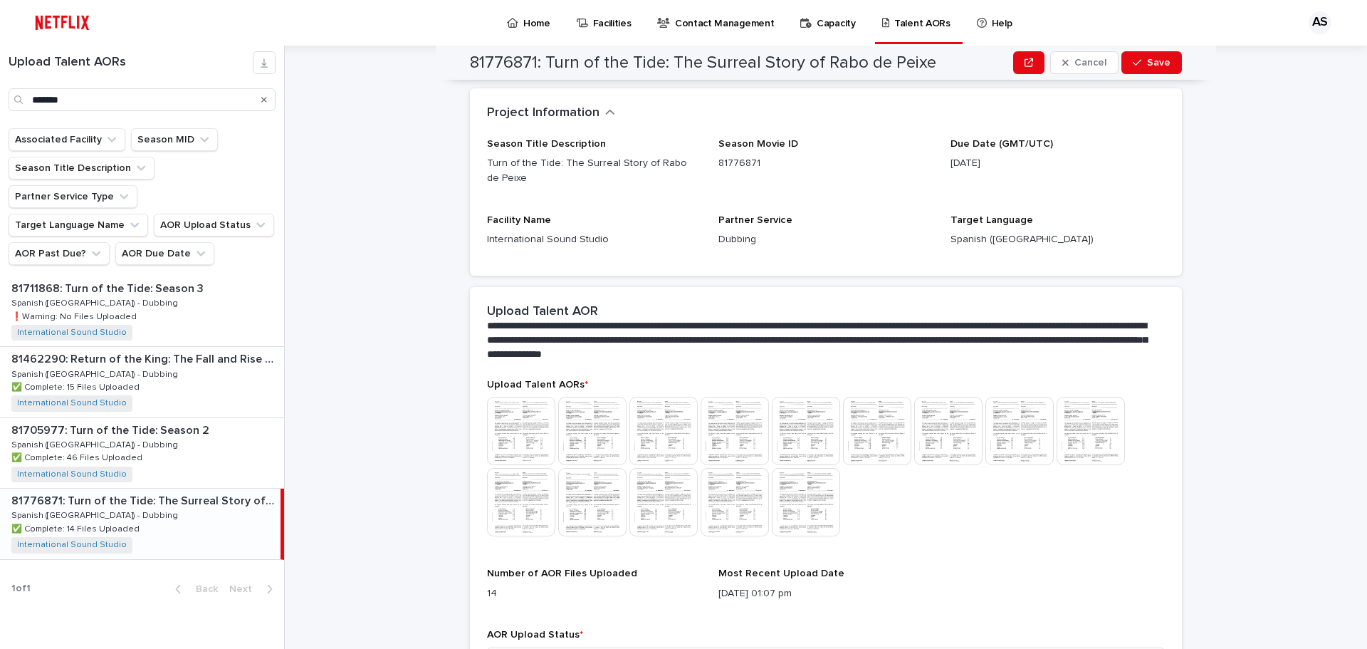
click at [541, 425] on img at bounding box center [521, 431] width 68 height 68
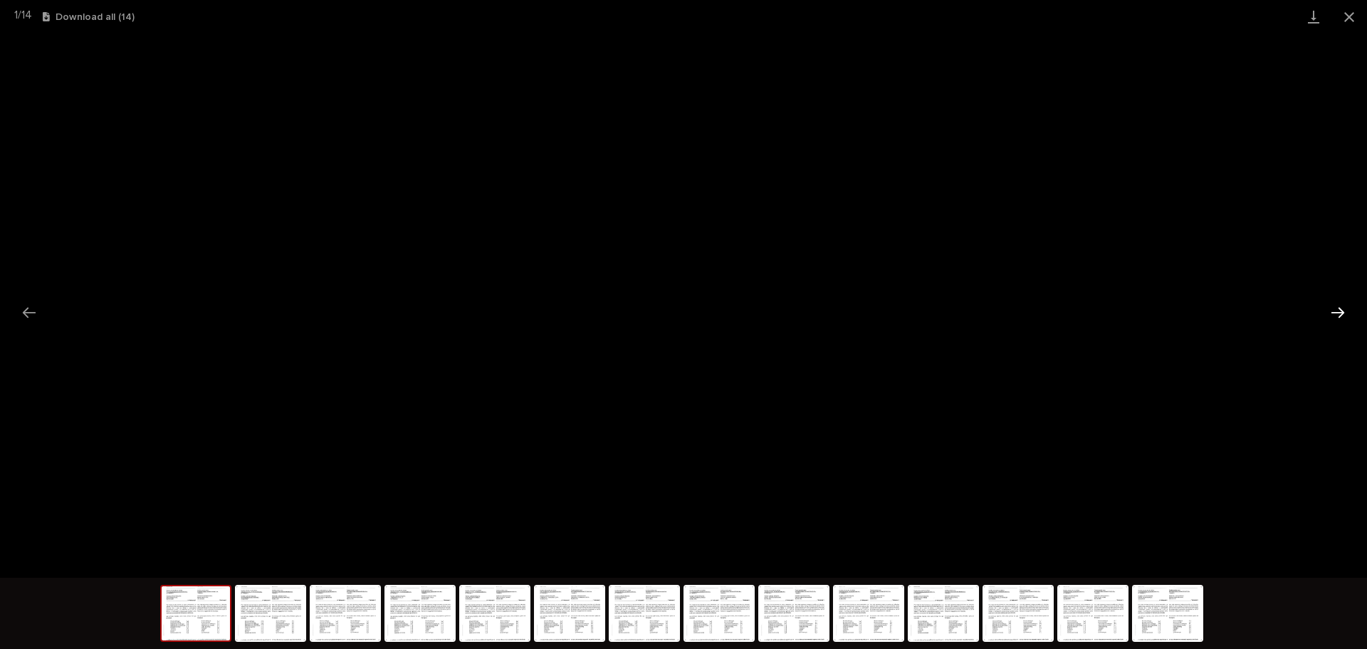
click at [1333, 315] on button "Next slide" at bounding box center [1338, 312] width 30 height 28
click at [1351, 18] on button "Close gallery" at bounding box center [1350, 16] width 36 height 33
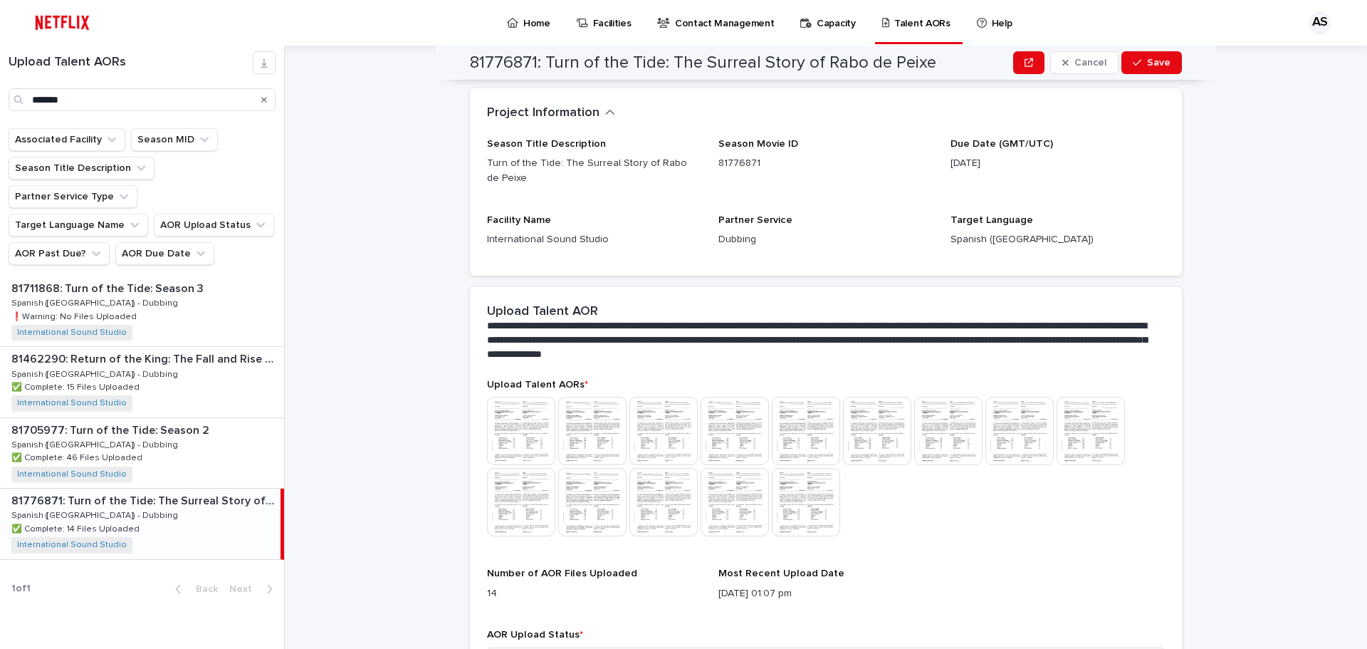
click at [815, 507] on img at bounding box center [806, 502] width 68 height 68
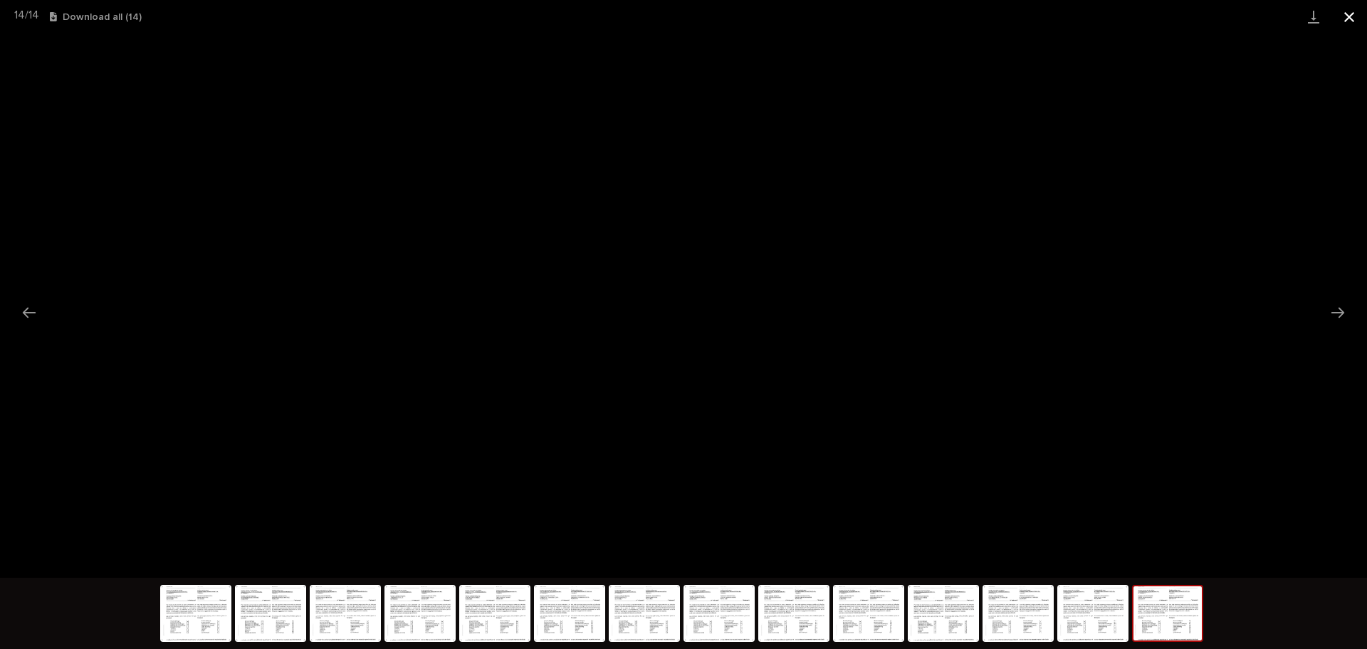
click at [1355, 24] on button "Close gallery" at bounding box center [1350, 16] width 36 height 33
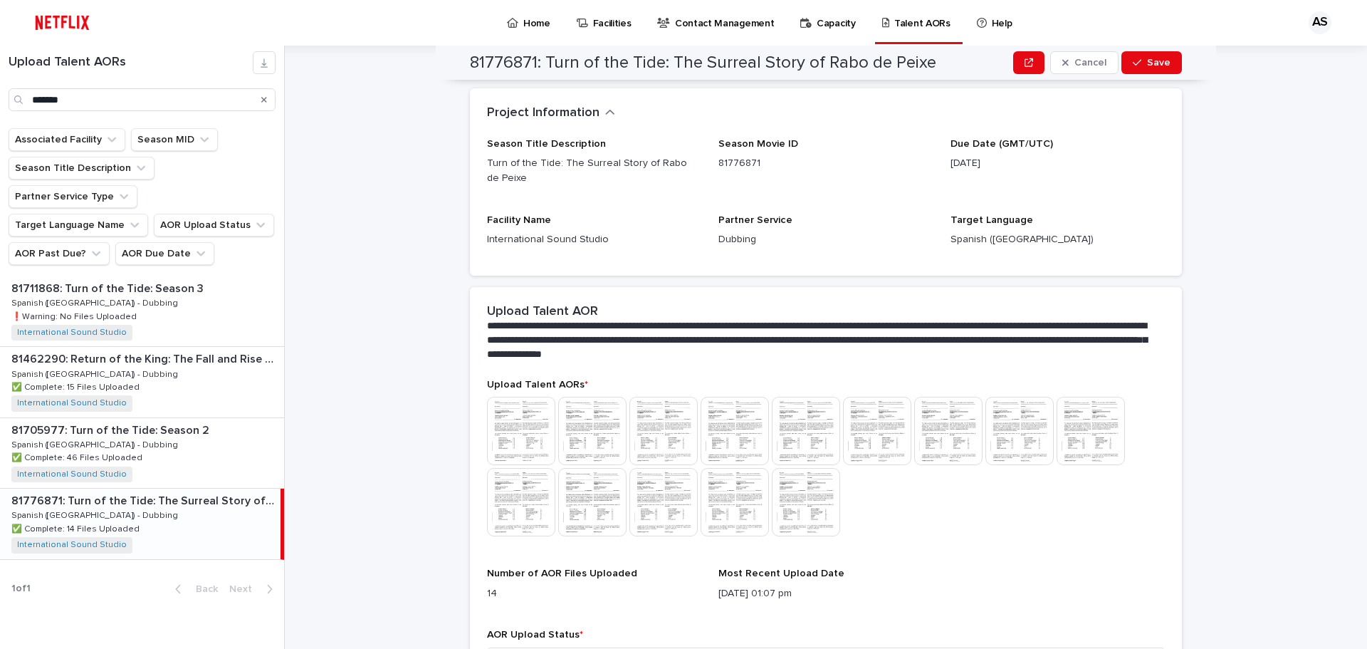
click at [523, 21] on p "Home" at bounding box center [536, 15] width 27 height 30
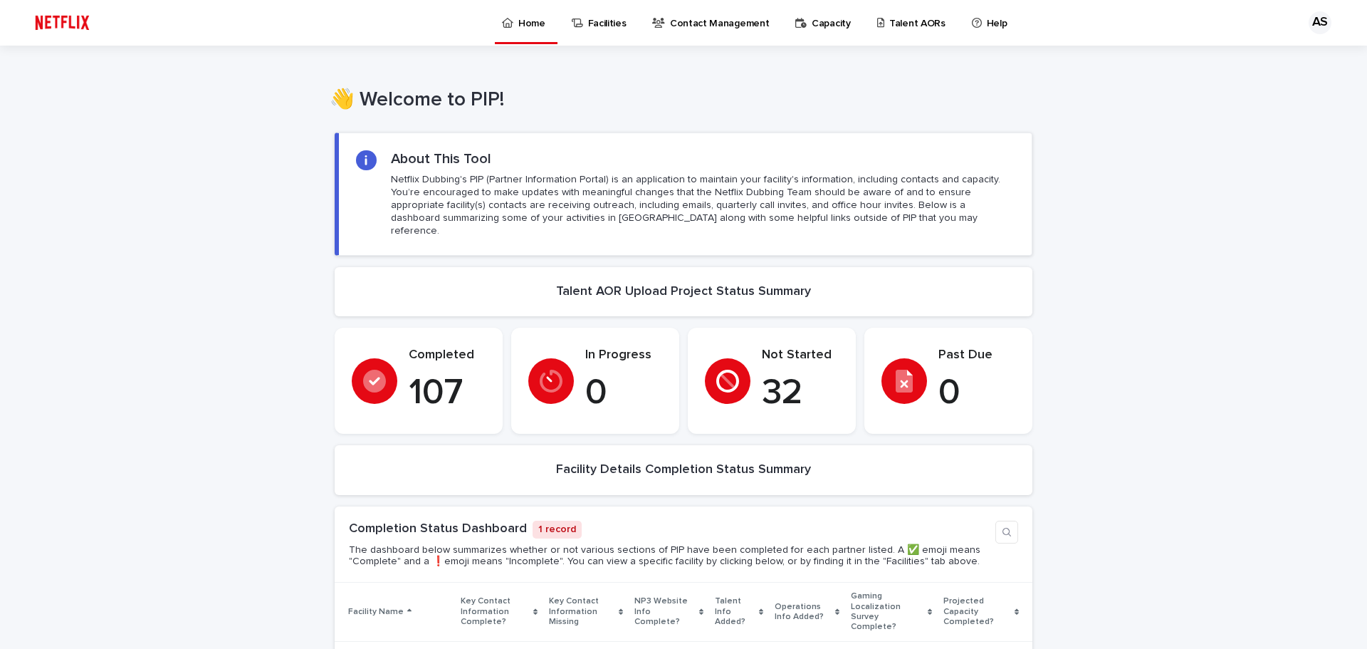
click at [890, 21] on p "Talent AORs" at bounding box center [918, 15] width 56 height 30
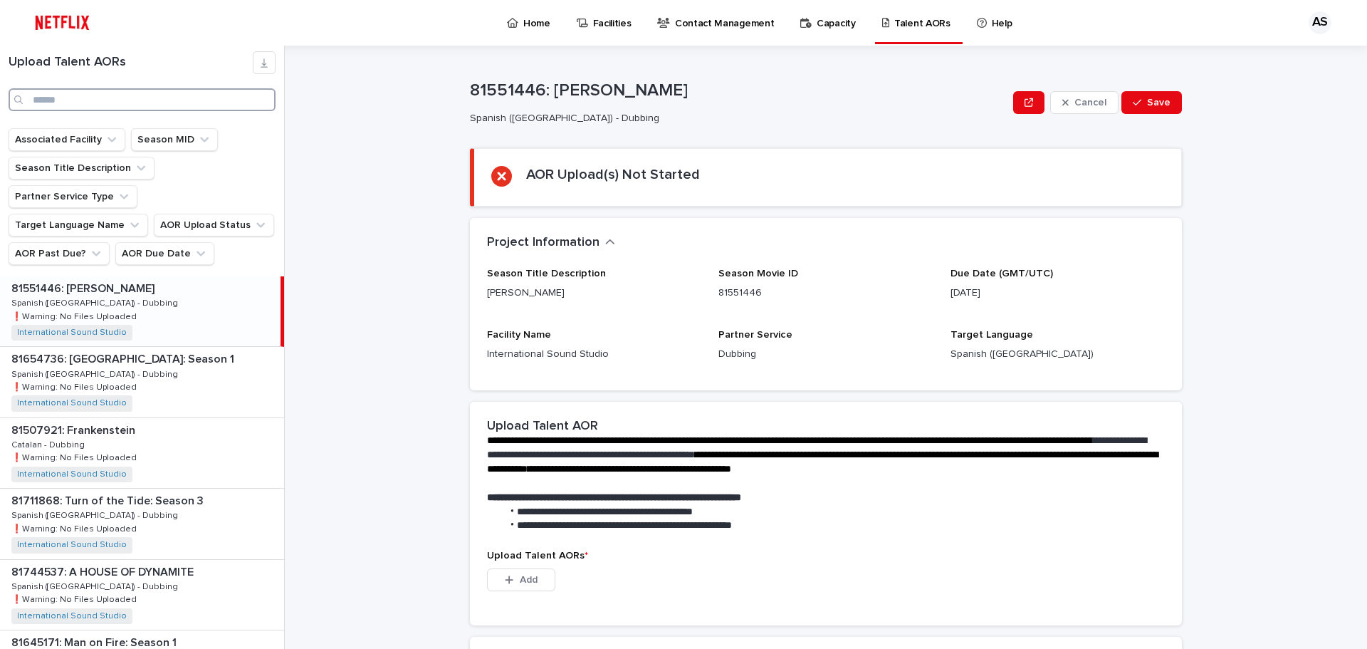
click at [92, 103] on input "Search" at bounding box center [142, 99] width 267 height 23
click at [88, 98] on input "Search" at bounding box center [142, 99] width 267 height 23
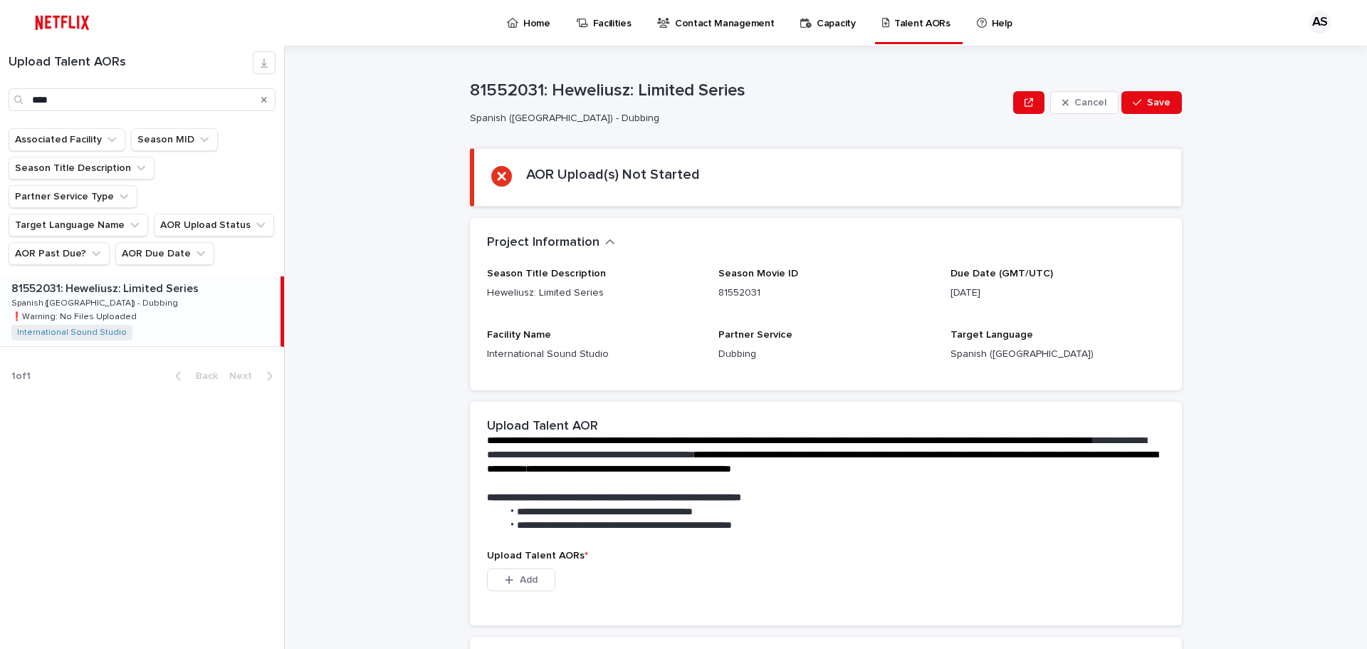
click at [162, 279] on p "81552031: Heweliusz: Limited Series" at bounding box center [106, 287] width 190 height 16
click at [0, 118] on div "Upload Talent AORs ****" at bounding box center [142, 87] width 284 height 83
click at [135, 279] on p "81654736: [GEOGRAPHIC_DATA]: Season 1" at bounding box center [124, 287] width 226 height 16
drag, startPoint x: 133, startPoint y: 95, endPoint x: 0, endPoint y: -22, distance: 177.6
click at [0, 0] on html "**********" at bounding box center [683, 324] width 1367 height 649
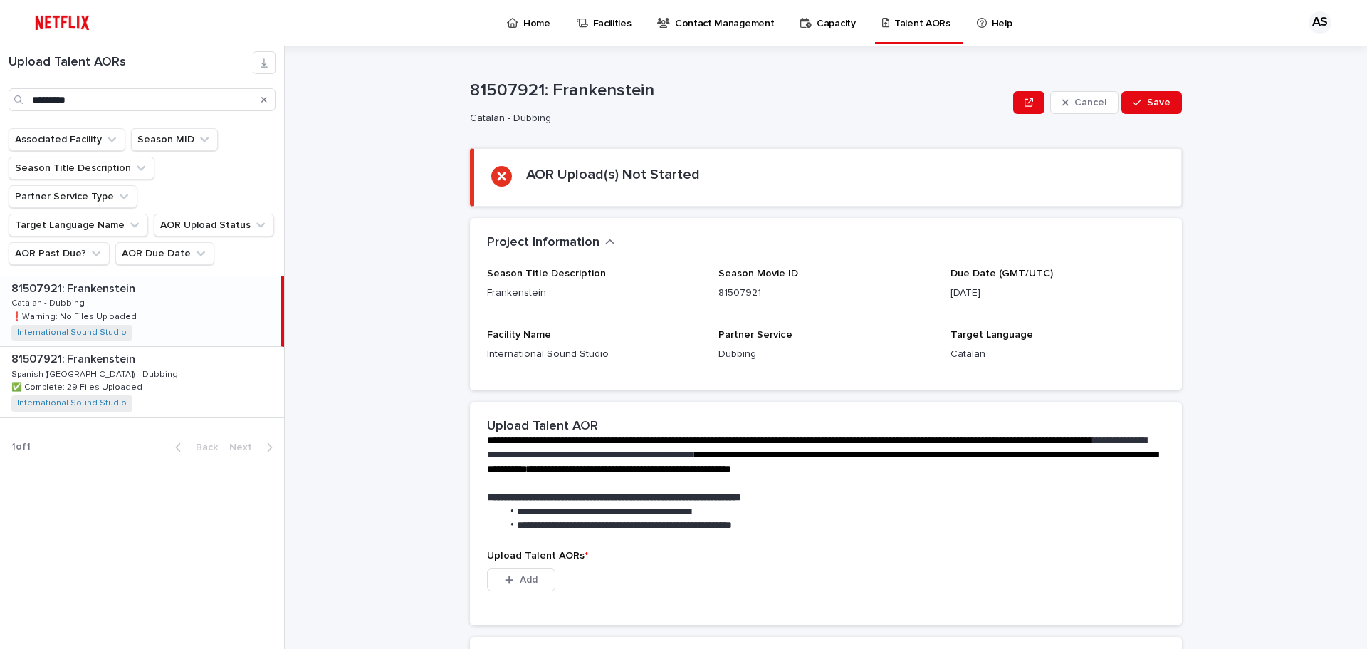
click at [127, 279] on p "81507921: Frankenstein" at bounding box center [74, 287] width 127 height 16
drag, startPoint x: 120, startPoint y: 93, endPoint x: 3, endPoint y: 93, distance: 117.5
click at [0, 86] on div "Upload Talent AORs *********" at bounding box center [142, 81] width 284 height 60
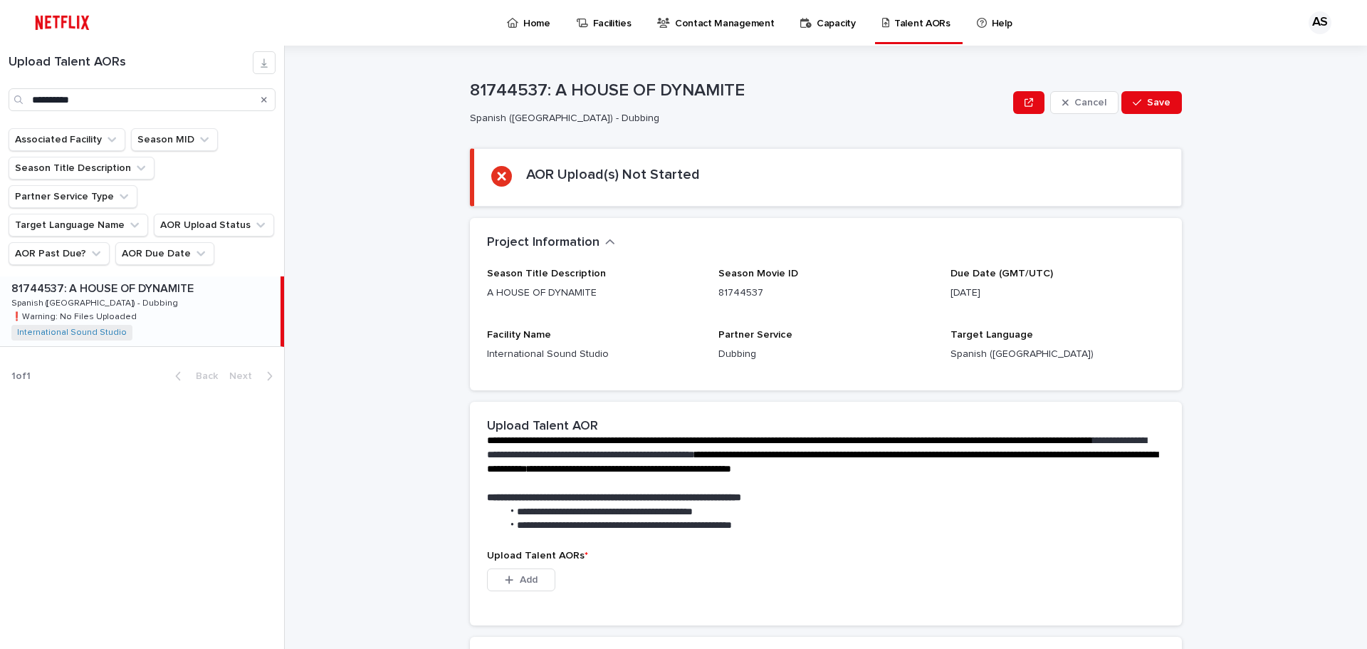
click at [170, 279] on p "81744537: A HOUSE OF DYNAMITE" at bounding box center [103, 287] width 185 height 16
drag, startPoint x: 107, startPoint y: 102, endPoint x: 0, endPoint y: 59, distance: 115.1
click at [0, 63] on div "**********" at bounding box center [142, 81] width 284 height 60
type input "**********"
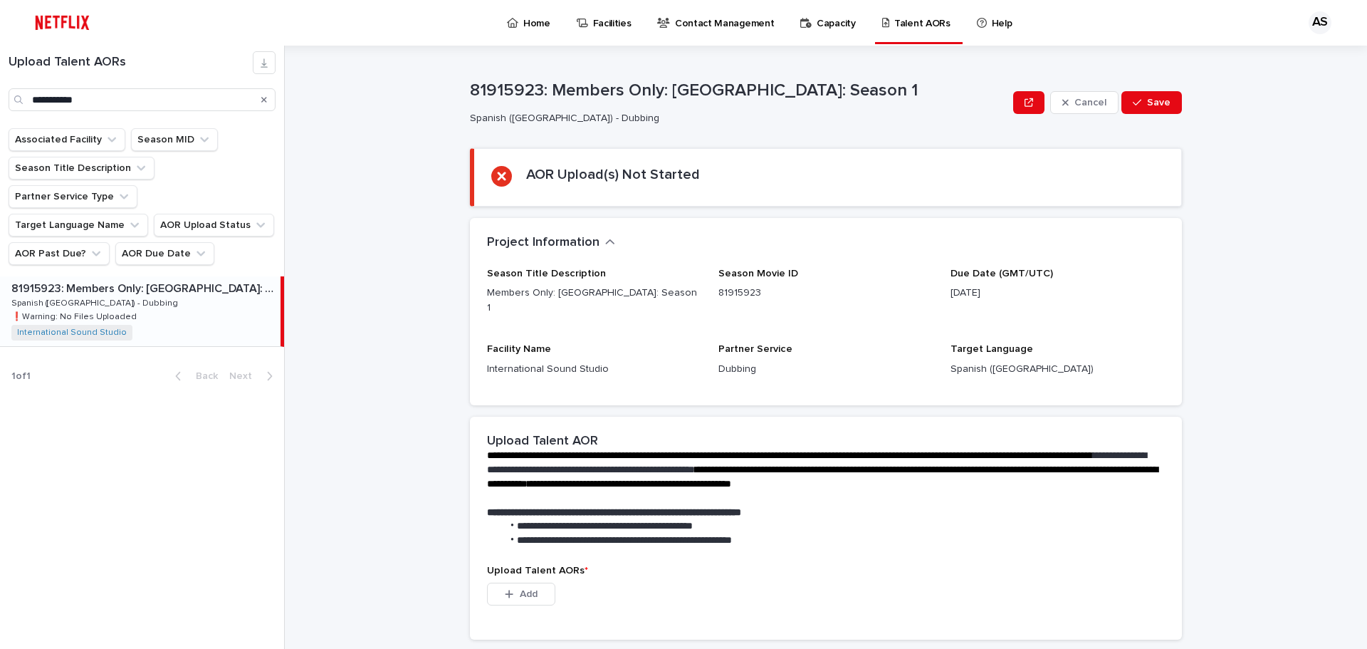
click at [147, 279] on p "81915923: Members Only: [GEOGRAPHIC_DATA]: Season 1" at bounding box center [144, 287] width 266 height 16
click at [506, 30] on link "Home" at bounding box center [531, 22] width 51 height 44
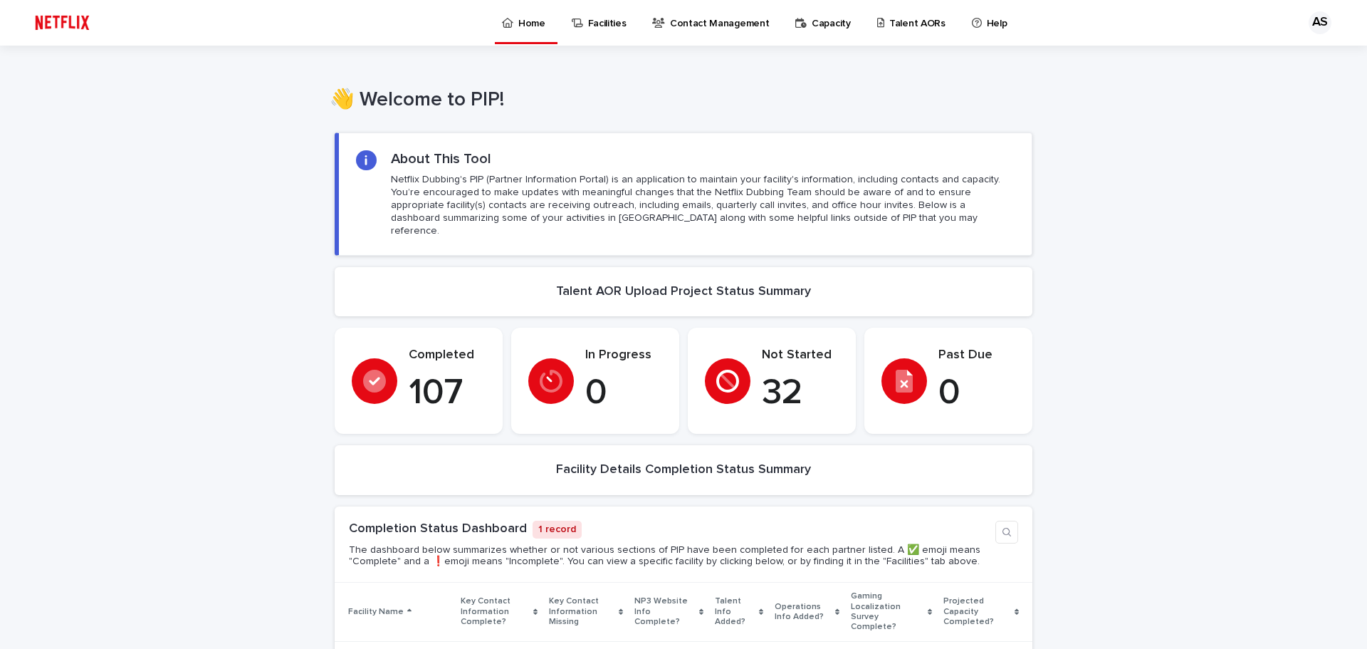
click at [890, 29] on p "Talent AORs" at bounding box center [918, 15] width 56 height 30
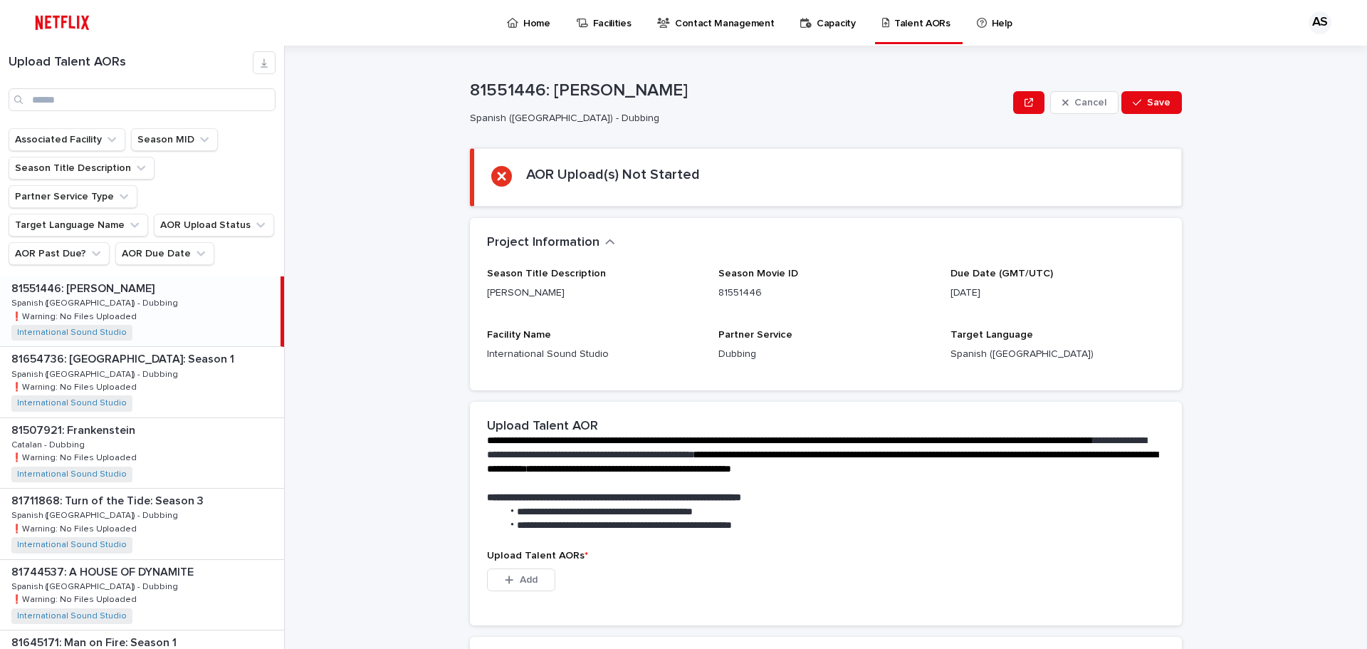
click at [83, 279] on p "81551446: [PERSON_NAME]" at bounding box center [84, 287] width 146 height 16
click at [150, 350] on p "81654736: [GEOGRAPHIC_DATA]: Season 1" at bounding box center [124, 358] width 226 height 16
click at [63, 421] on p "81507921: Frankenstein" at bounding box center [74, 429] width 127 height 16
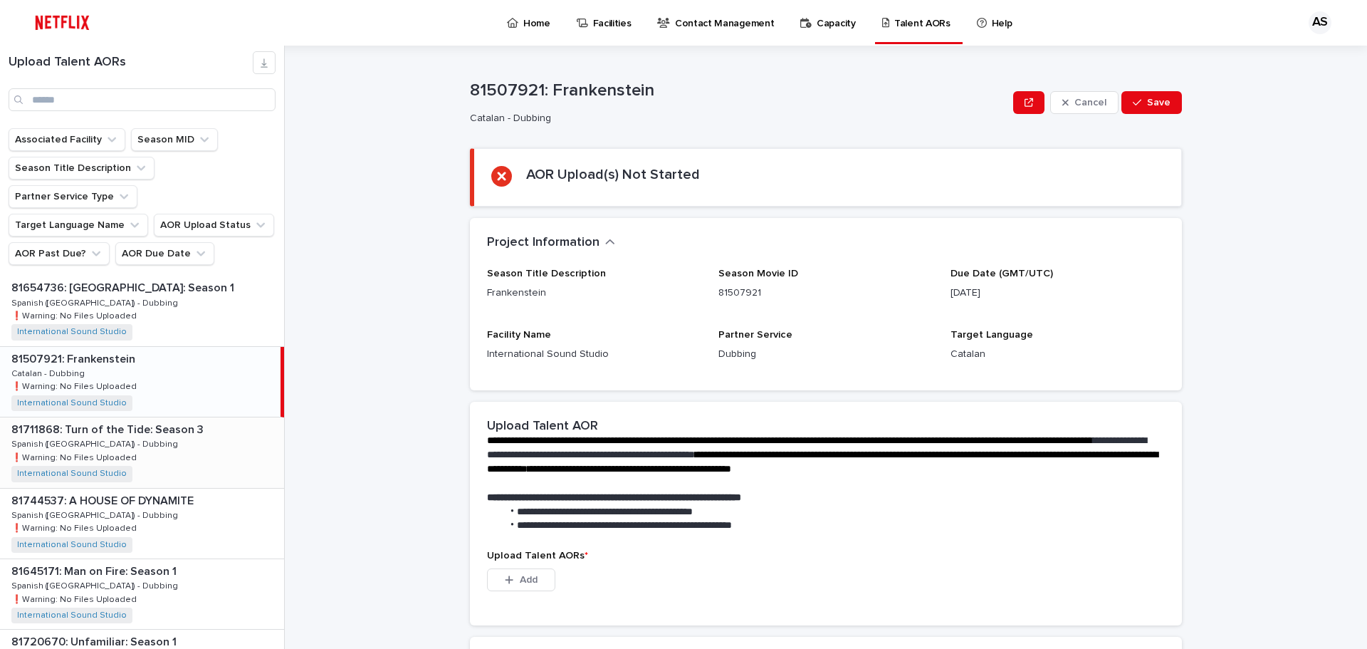
click at [97, 420] on p "81711868: Turn of the Tide: Season 3" at bounding box center [108, 428] width 195 height 16
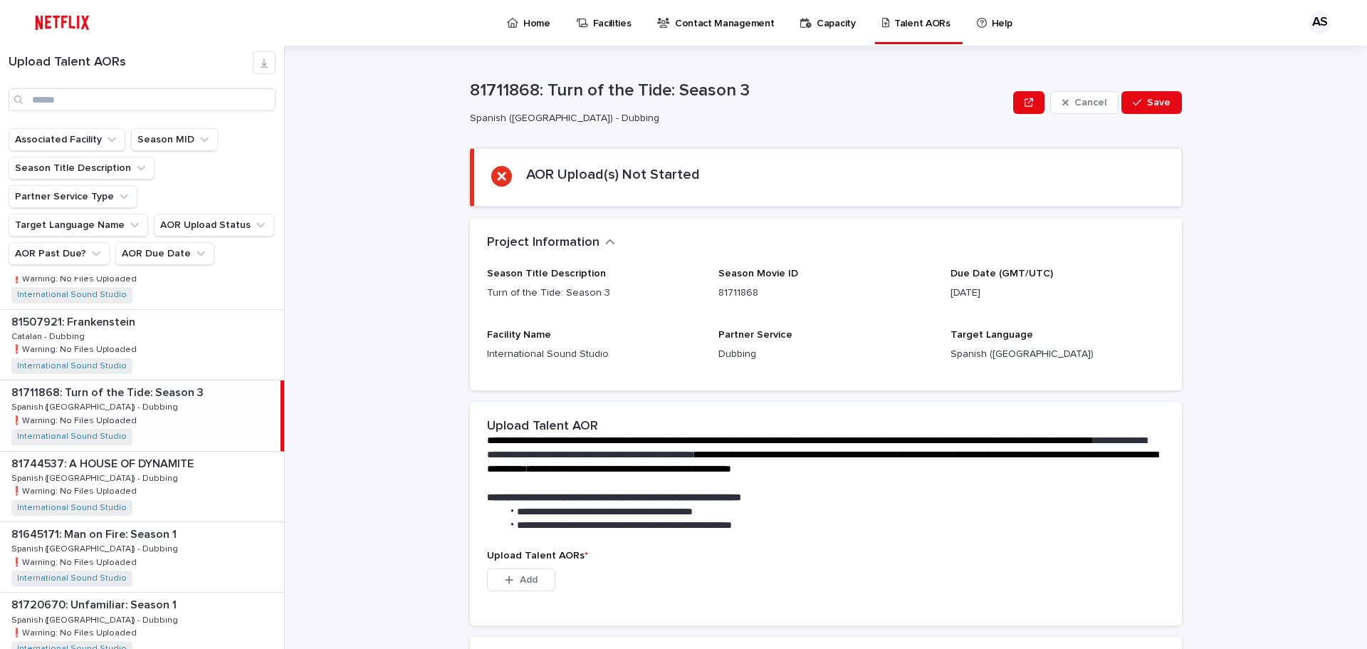
scroll to position [142, 0]
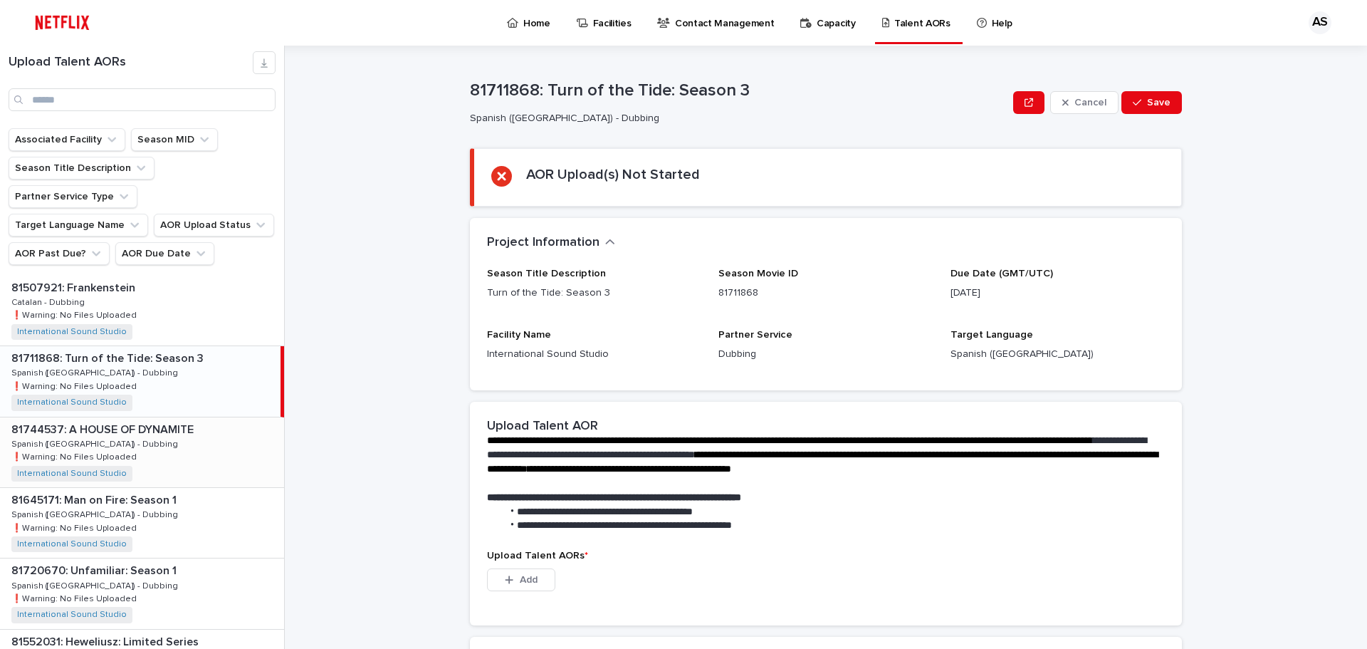
click at [123, 420] on p "81744537: A HOUSE OF DYNAMITE" at bounding box center [103, 428] width 185 height 16
click at [123, 488] on div "81645171: Man on Fire: Season 1 81645171: Man on Fire: Season 1 Spanish ([GEOGR…" at bounding box center [142, 523] width 284 height 70
click at [124, 457] on div "81645171: Man on Fire: Season 1 81645171: Man on Fire: Season 1 Spanish ([GEOGR…" at bounding box center [140, 452] width 281 height 70
click at [124, 490] on p "81720670: Unfamiliar: Season 1" at bounding box center [95, 498] width 168 height 16
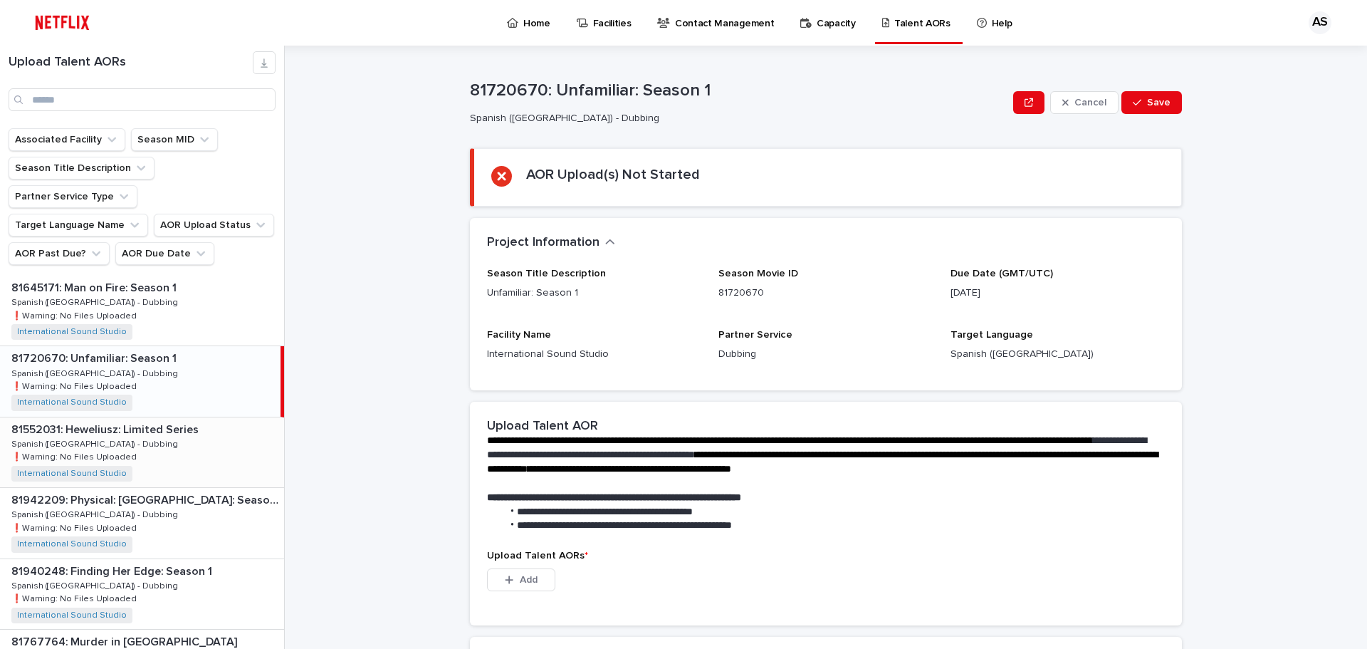
scroll to position [356, 0]
click at [126, 419] on p "81552031: Heweliusz: Limited Series" at bounding box center [106, 427] width 190 height 16
click at [132, 486] on div "81942209: Physical: [GEOGRAPHIC_DATA]: Season 1 81942209: Physical: [GEOGRAPHIC…" at bounding box center [142, 521] width 284 height 70
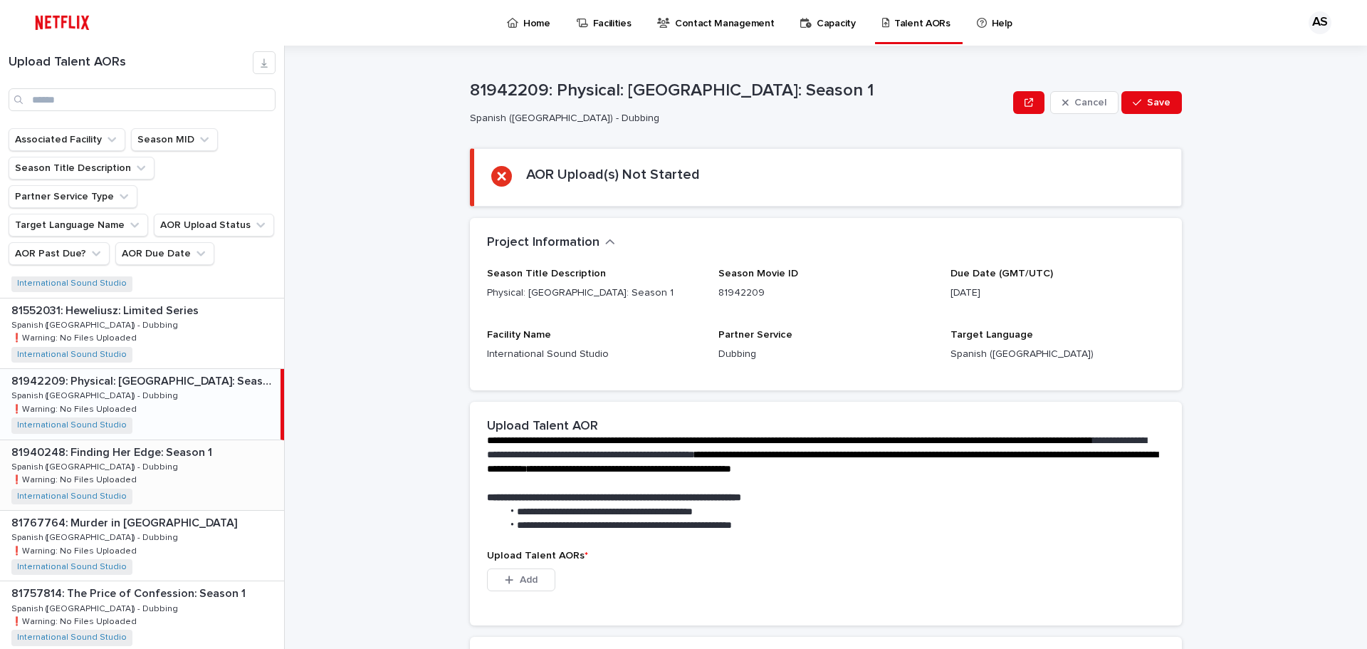
scroll to position [499, 0]
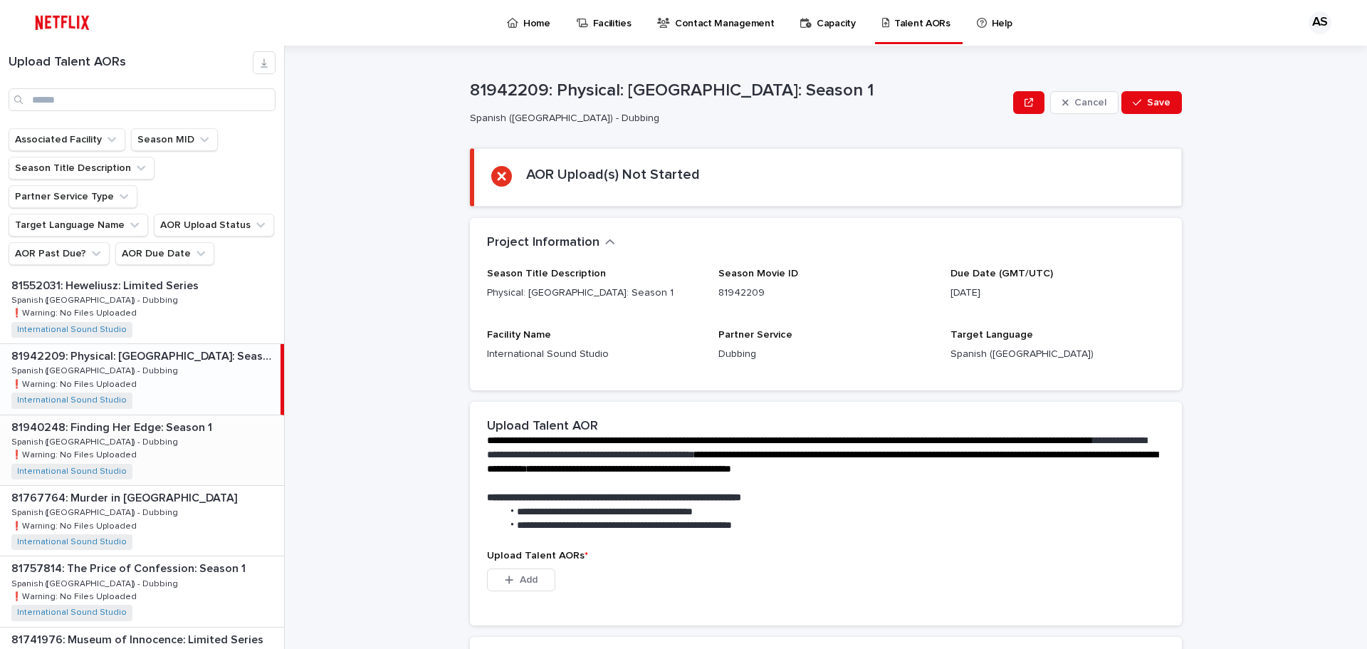
click at [148, 418] on p "81940248: Finding Her Edge: Season 1" at bounding box center [113, 426] width 204 height 16
click at [122, 489] on p "81767764: Murder in [GEOGRAPHIC_DATA]" at bounding box center [125, 497] width 229 height 16
click at [189, 417] on p "81757814: The Price of Confession: Season 1" at bounding box center [129, 425] width 237 height 16
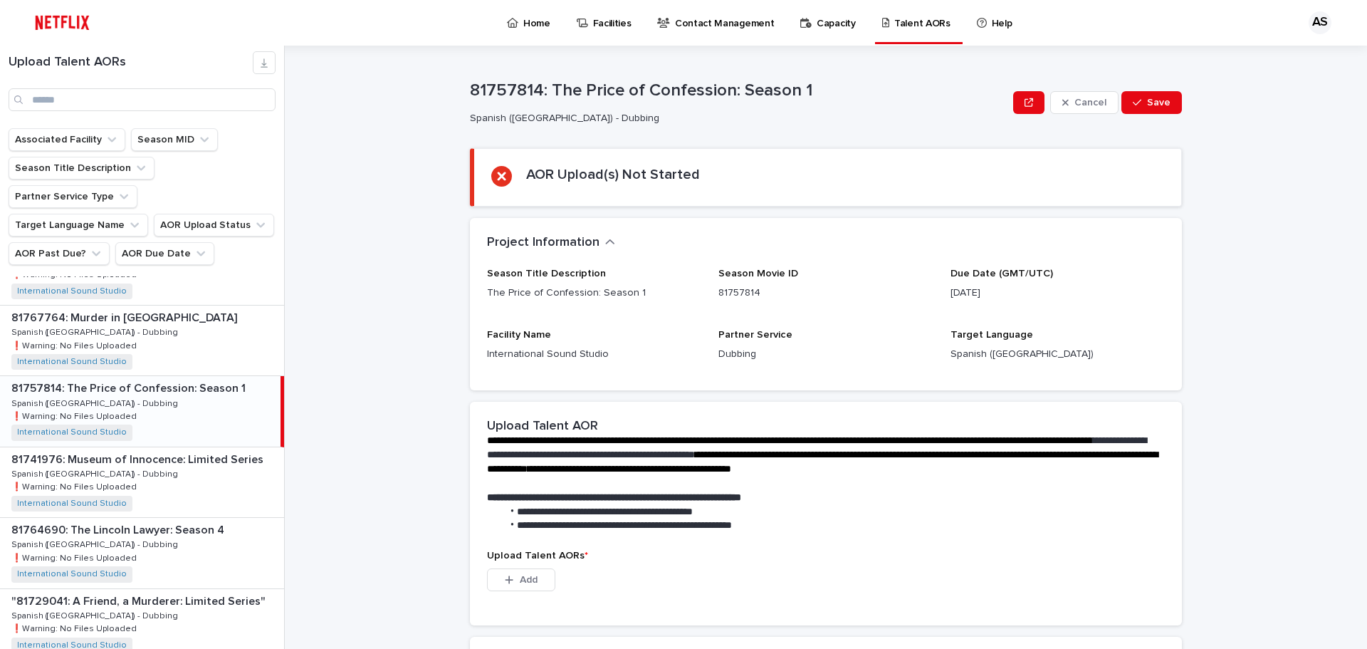
scroll to position [712, 0]
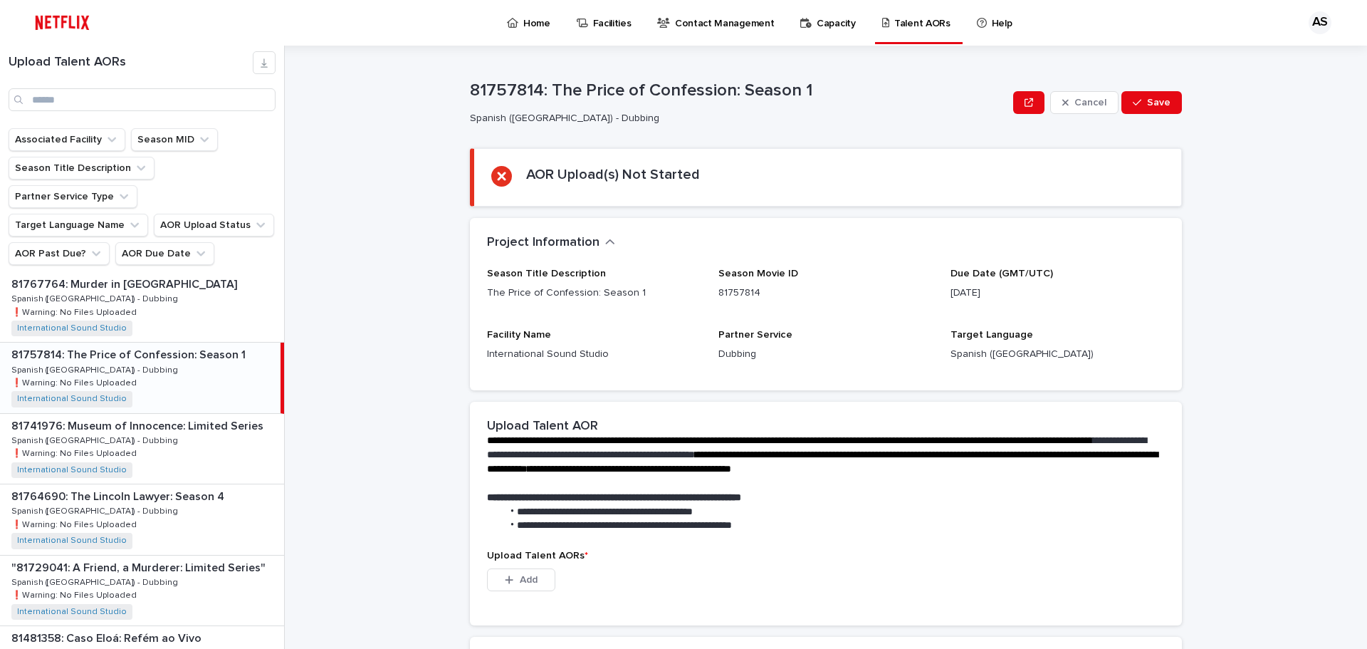
click at [128, 380] on div "81757814: The Price of Confession: Season 1 81757814: The Price of Confession: …" at bounding box center [140, 378] width 281 height 70
click at [129, 417] on p "81741976: Museum of Innocence: Limited Series" at bounding box center [138, 425] width 255 height 16
click at [131, 487] on p "81764690: The Lincoln Lawyer: Season 4" at bounding box center [119, 495] width 216 height 16
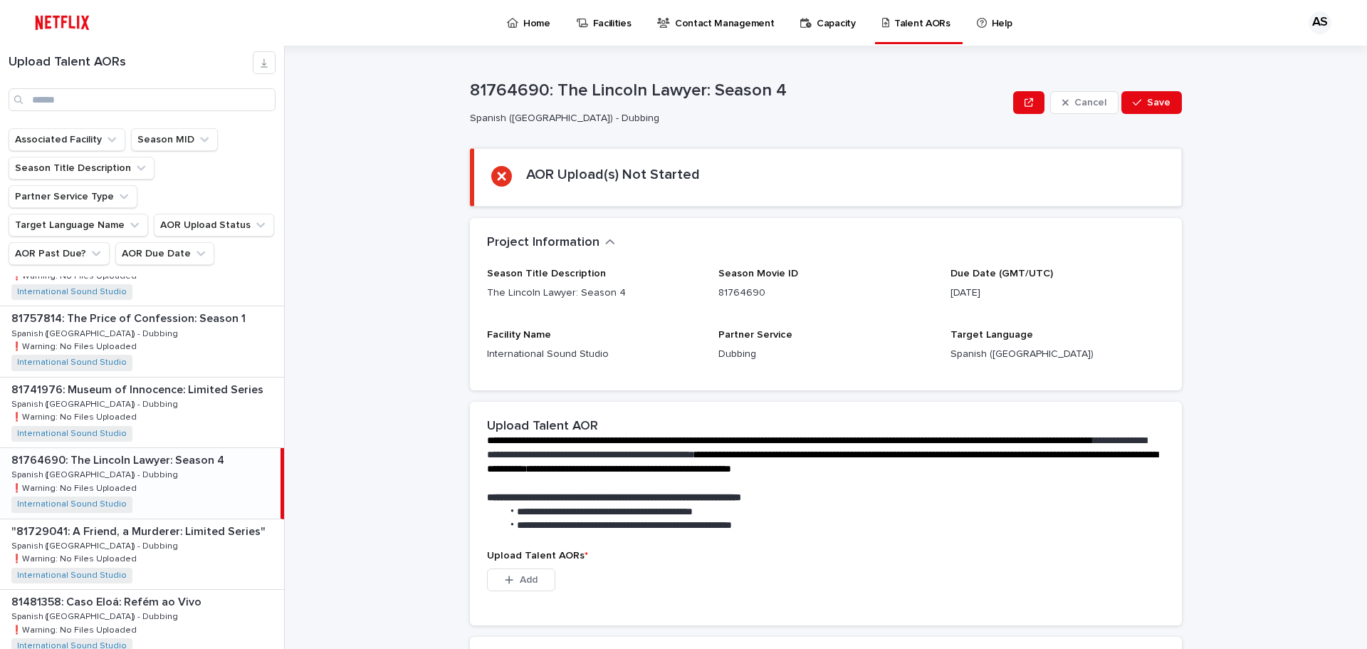
scroll to position [783, 0]
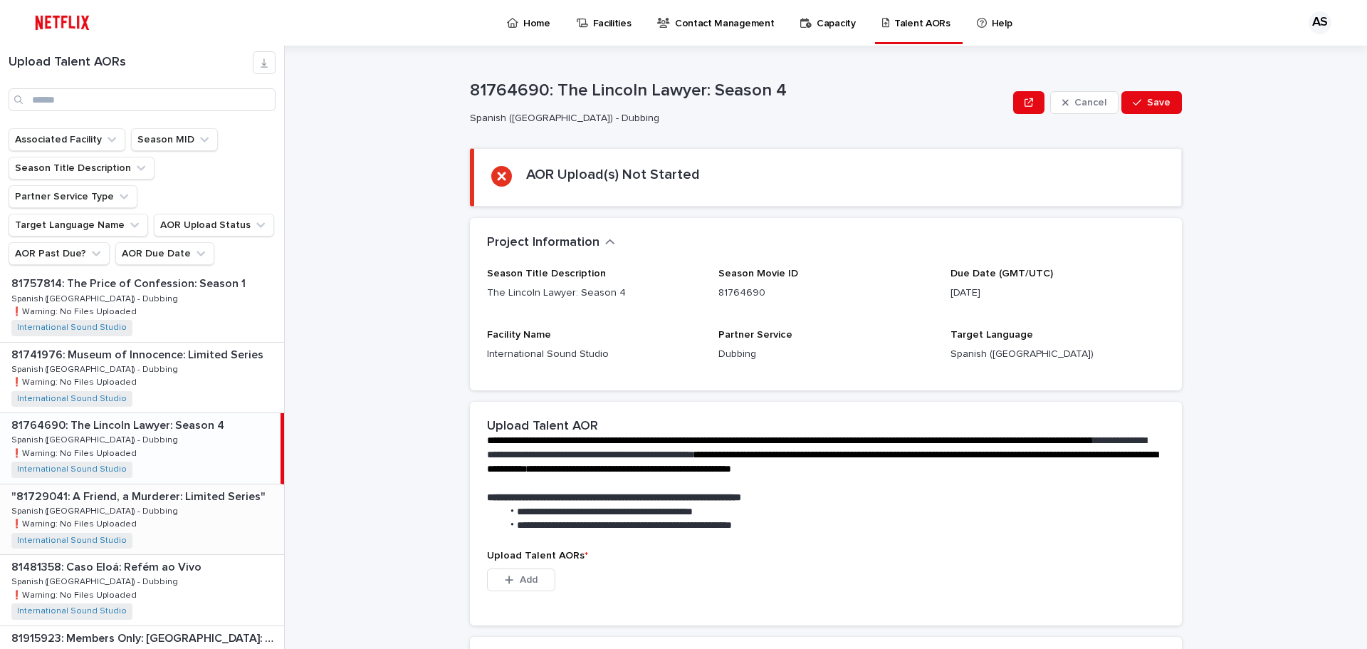
click at [170, 487] on p ""81729041: A Friend, a Murderer: Limited Series"" at bounding box center [139, 495] width 257 height 16
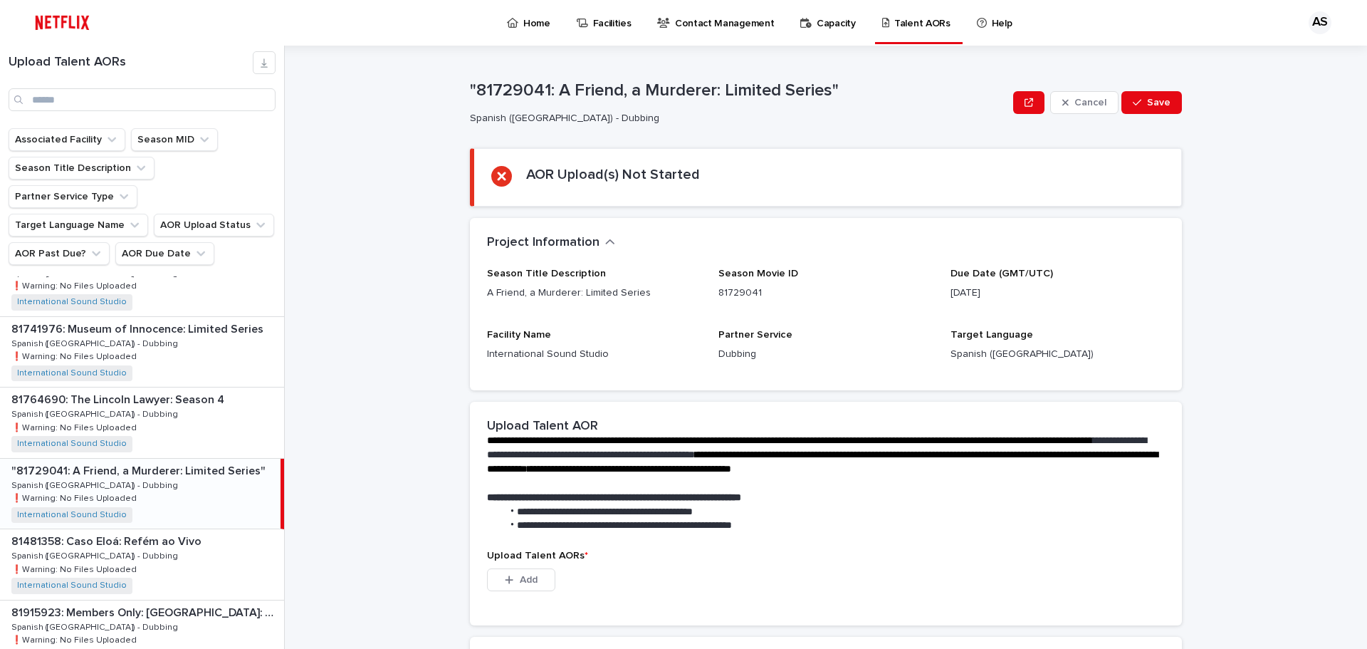
scroll to position [855, 0]
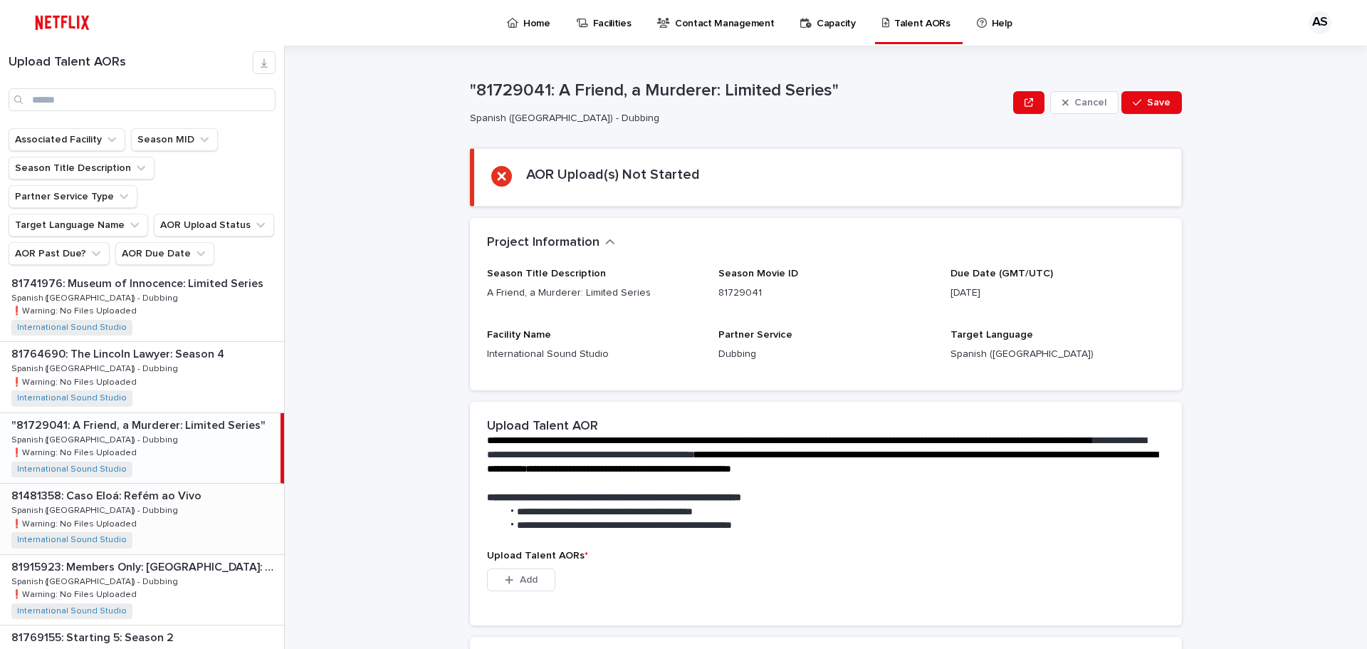
click at [170, 486] on p "81481358: Caso Eloá: Refém ao Vivo" at bounding box center [107, 494] width 193 height 16
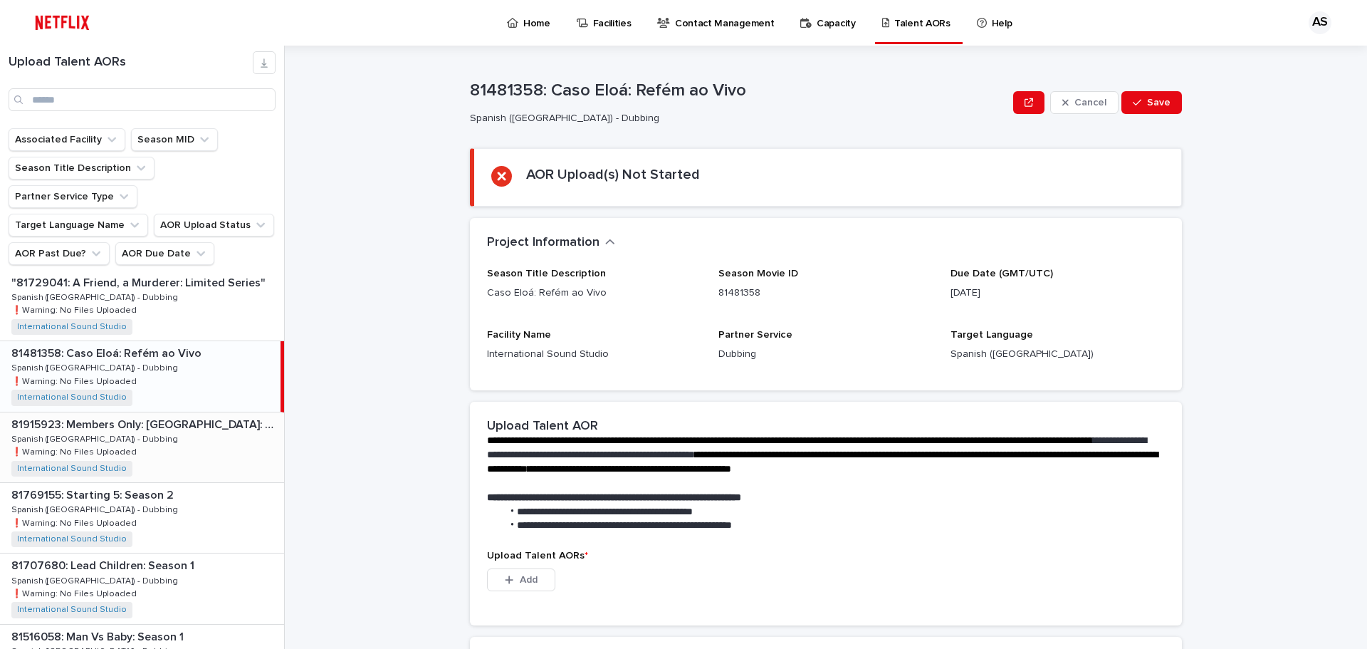
click at [135, 415] on p "81915923: Members Only: [GEOGRAPHIC_DATA]: Season 1" at bounding box center [146, 423] width 270 height 16
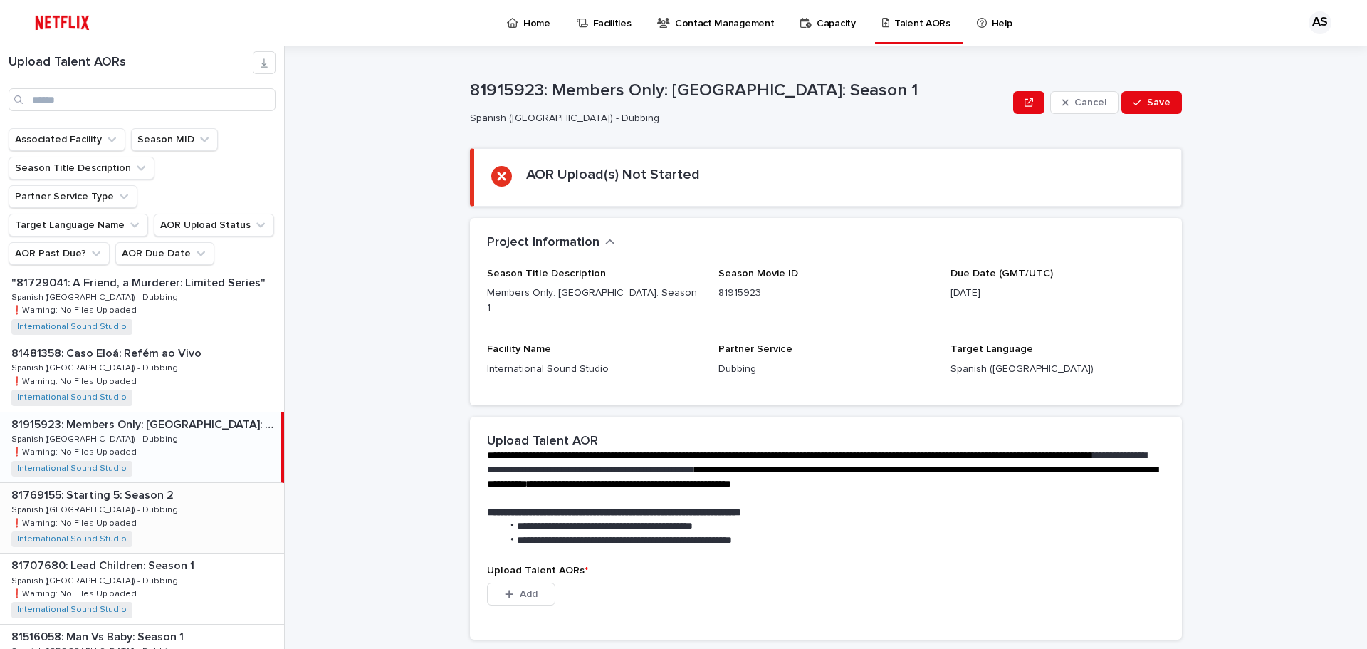
click at [117, 486] on p "81769155: Starting 5: Season 2" at bounding box center [93, 494] width 165 height 16
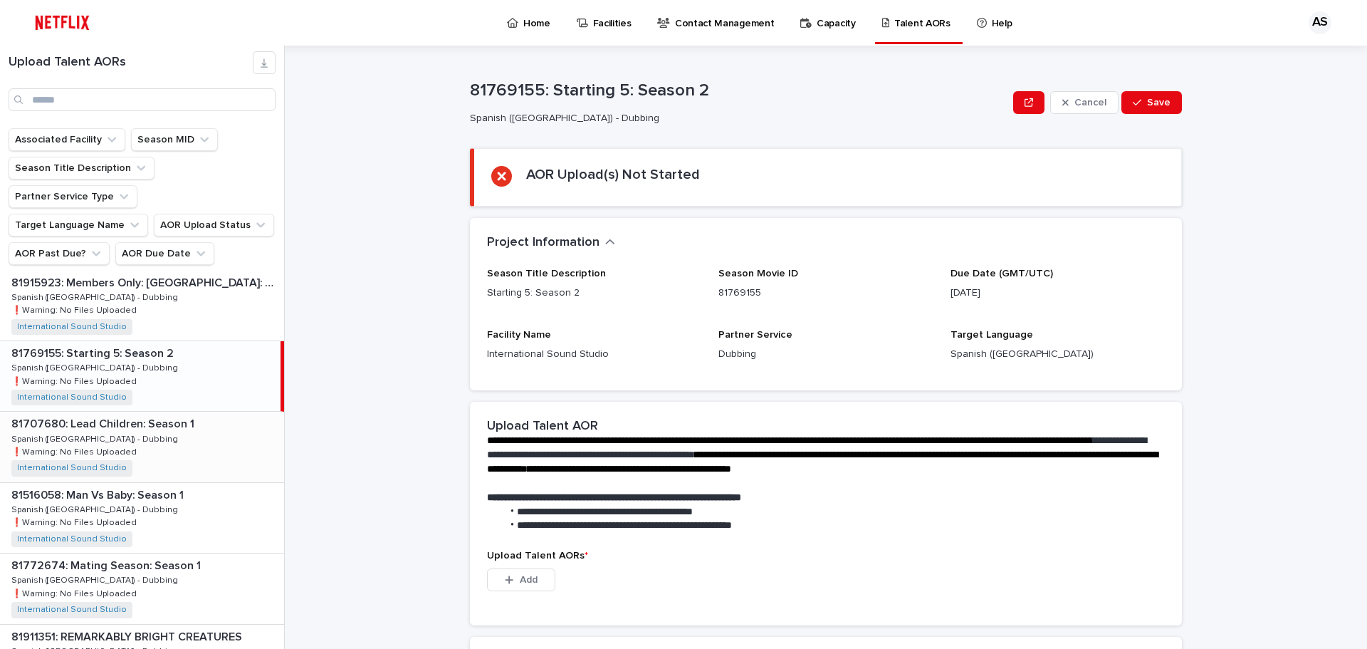
scroll to position [1140, 0]
click at [164, 411] on div "81707680: Lead Children: Season 1 81707680: Lead Children: Season 1 Spanish ([G…" at bounding box center [142, 446] width 284 height 70
click at [142, 414] on p "81516058: Man Vs Baby: Season 1" at bounding box center [98, 422] width 175 height 16
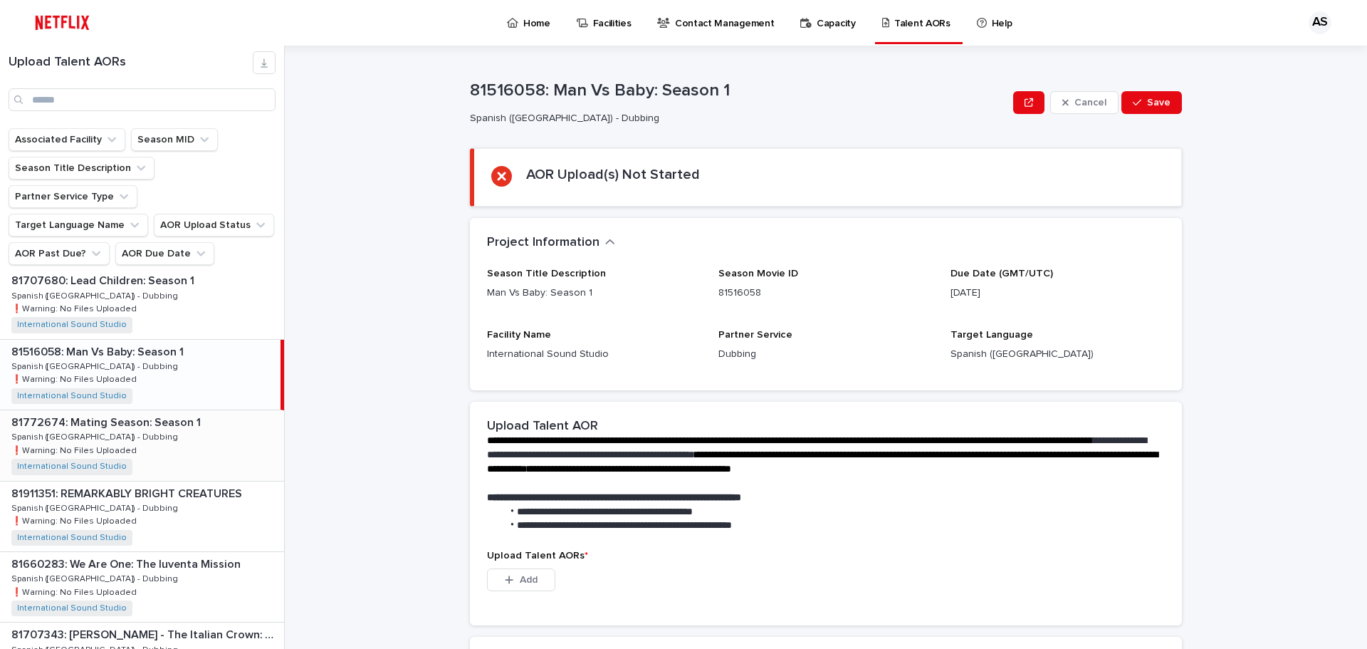
click at [143, 413] on p "81772674: Mating Season: Season 1" at bounding box center [107, 421] width 192 height 16
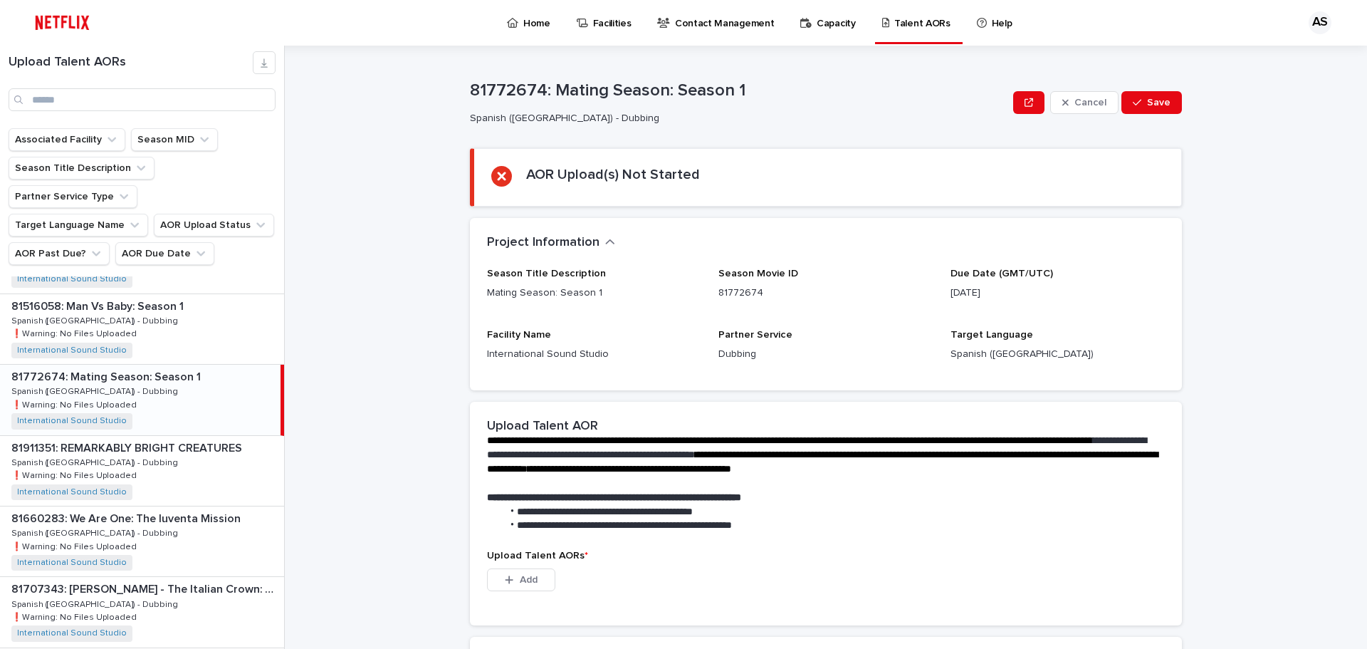
scroll to position [1353, 0]
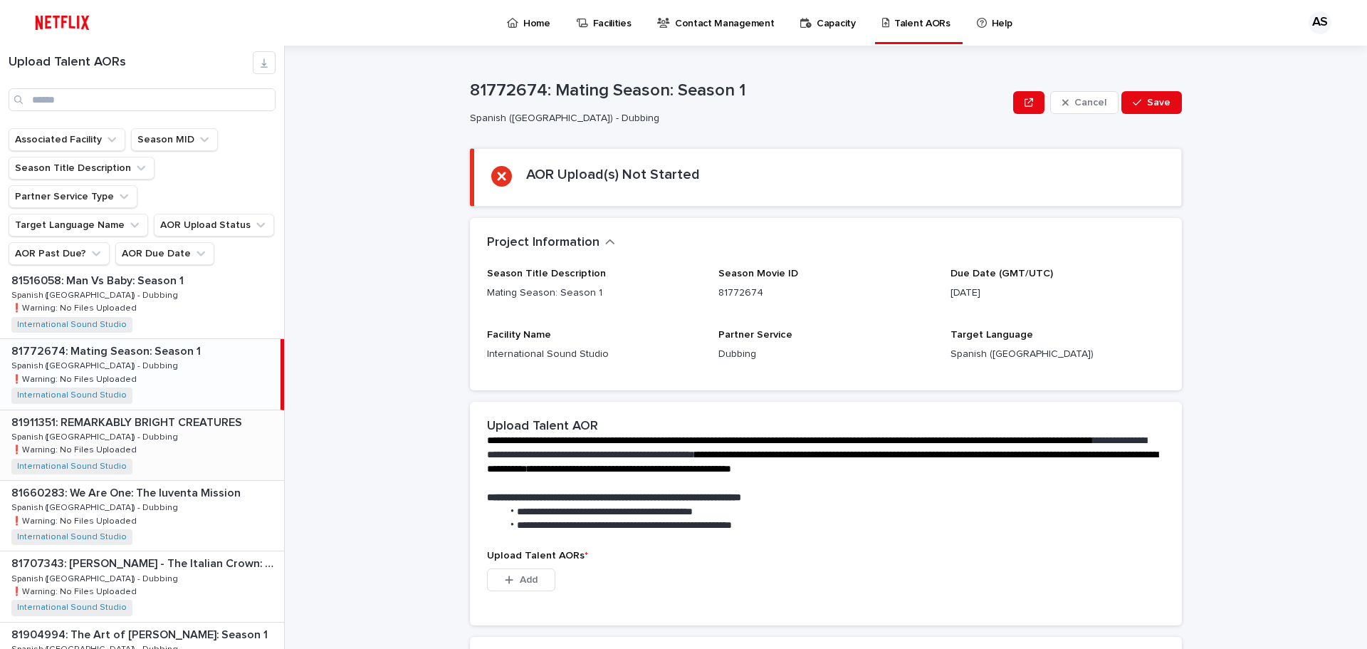
click at [145, 413] on p "81911351: REMARKABLY BRIGHT CREATURES" at bounding box center [128, 421] width 234 height 16
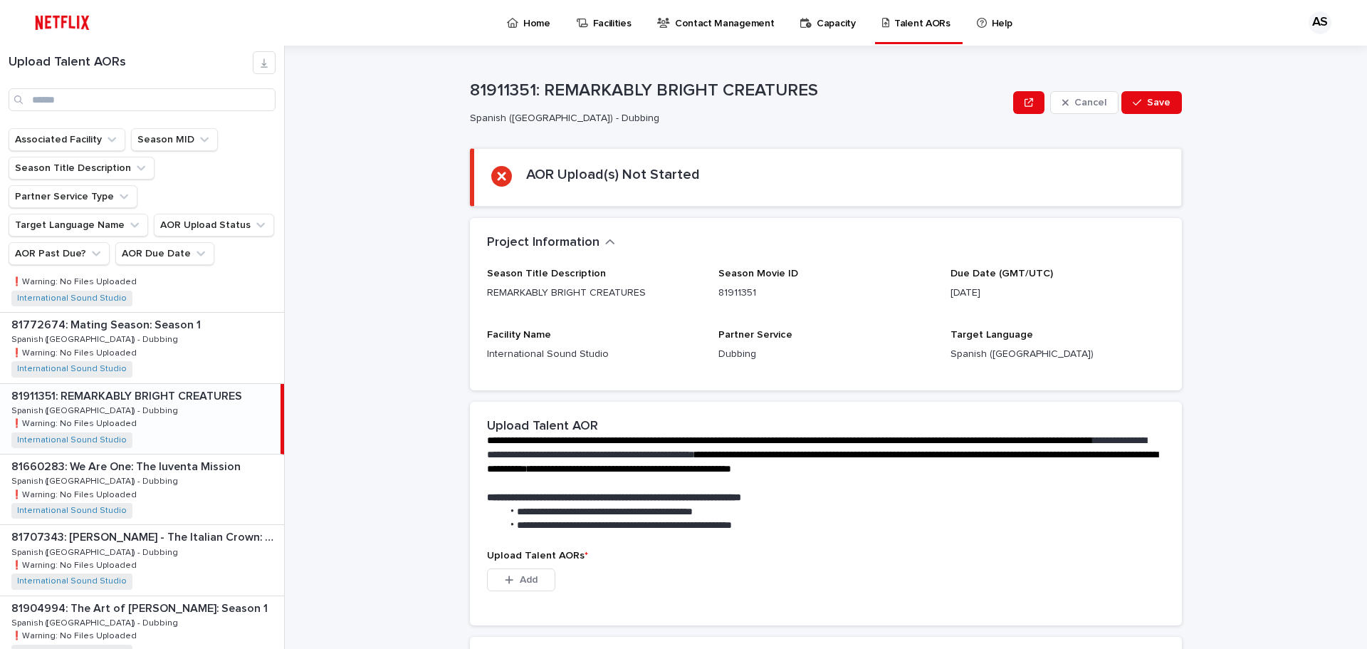
scroll to position [1424, 0]
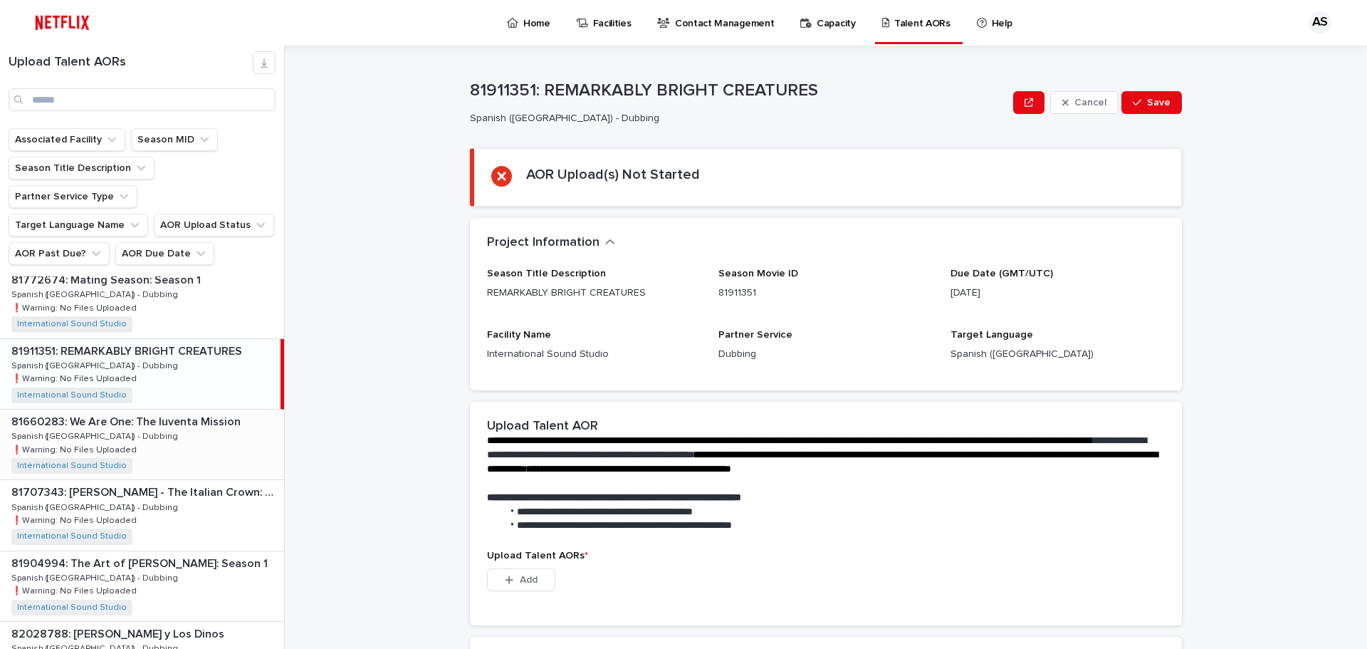
click at [145, 412] on p "81660283: We Are One: The Iuventa Mission" at bounding box center [127, 420] width 232 height 16
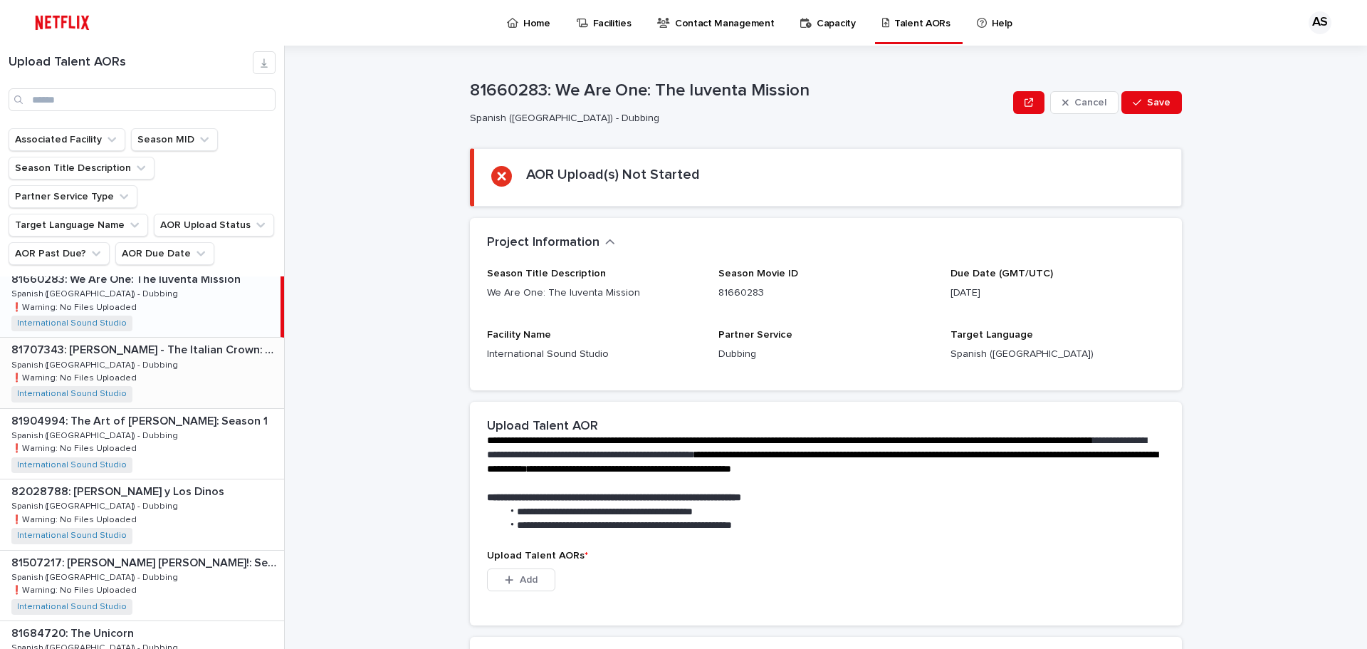
click at [140, 340] on p "81707343: [PERSON_NAME] - The Italian Crown: Season 1" at bounding box center [146, 348] width 270 height 16
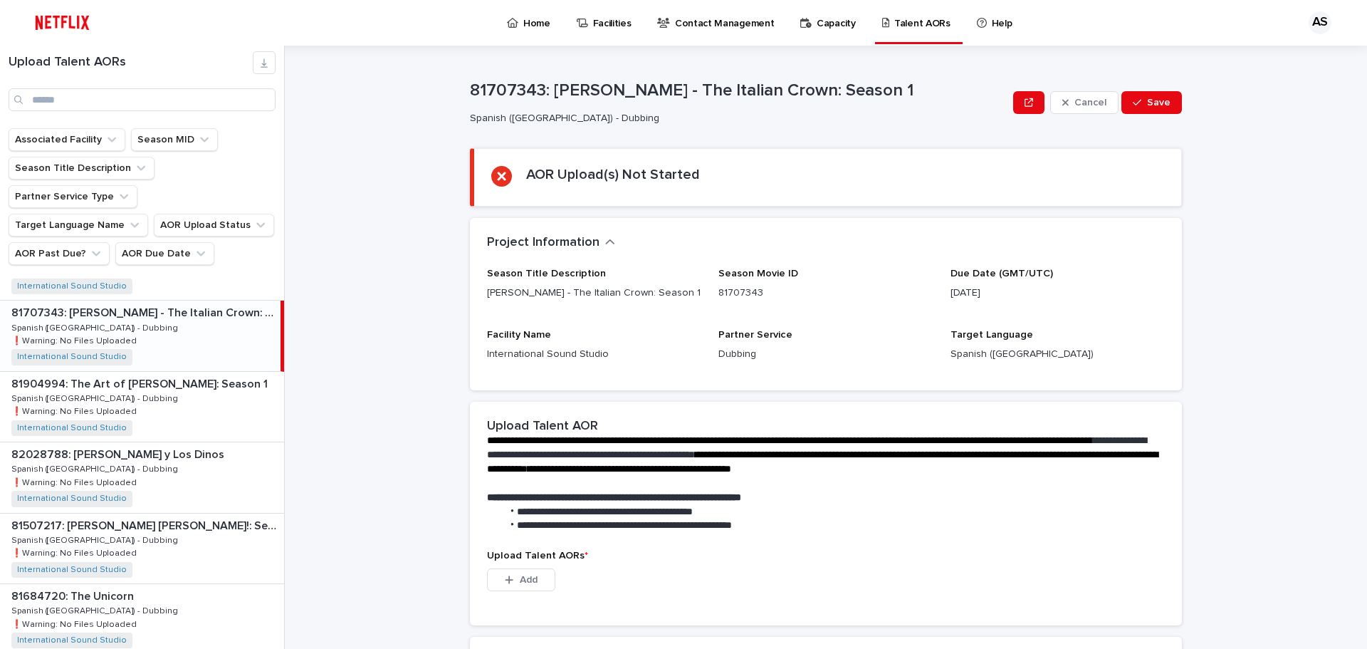
scroll to position [1638, 0]
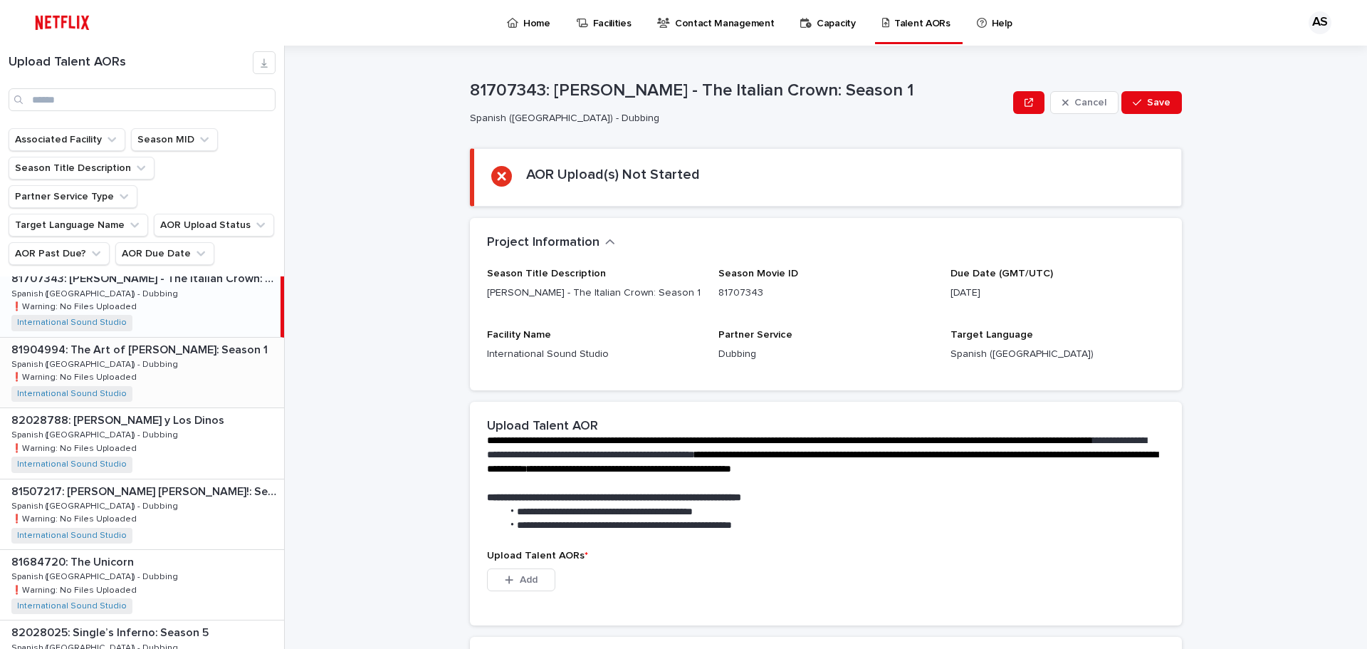
click at [137, 340] on p "81904994: The Art of [PERSON_NAME]: Season 1" at bounding box center [140, 348] width 259 height 16
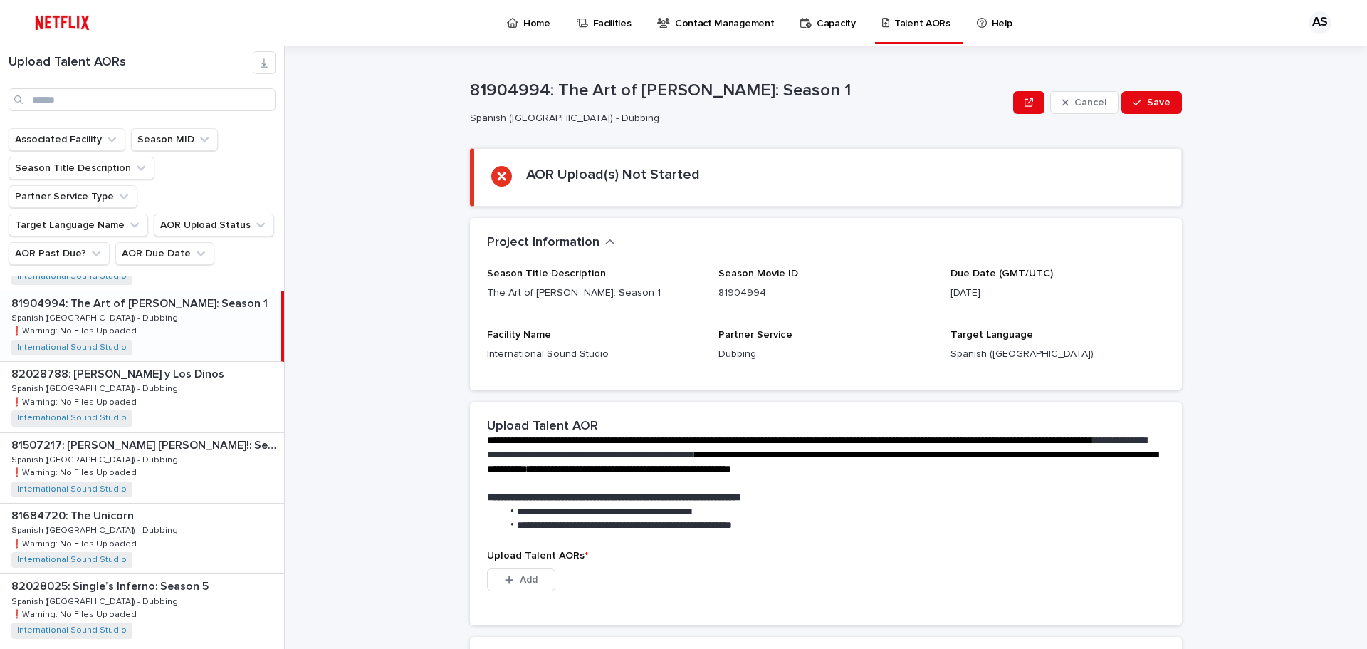
scroll to position [1709, 0]
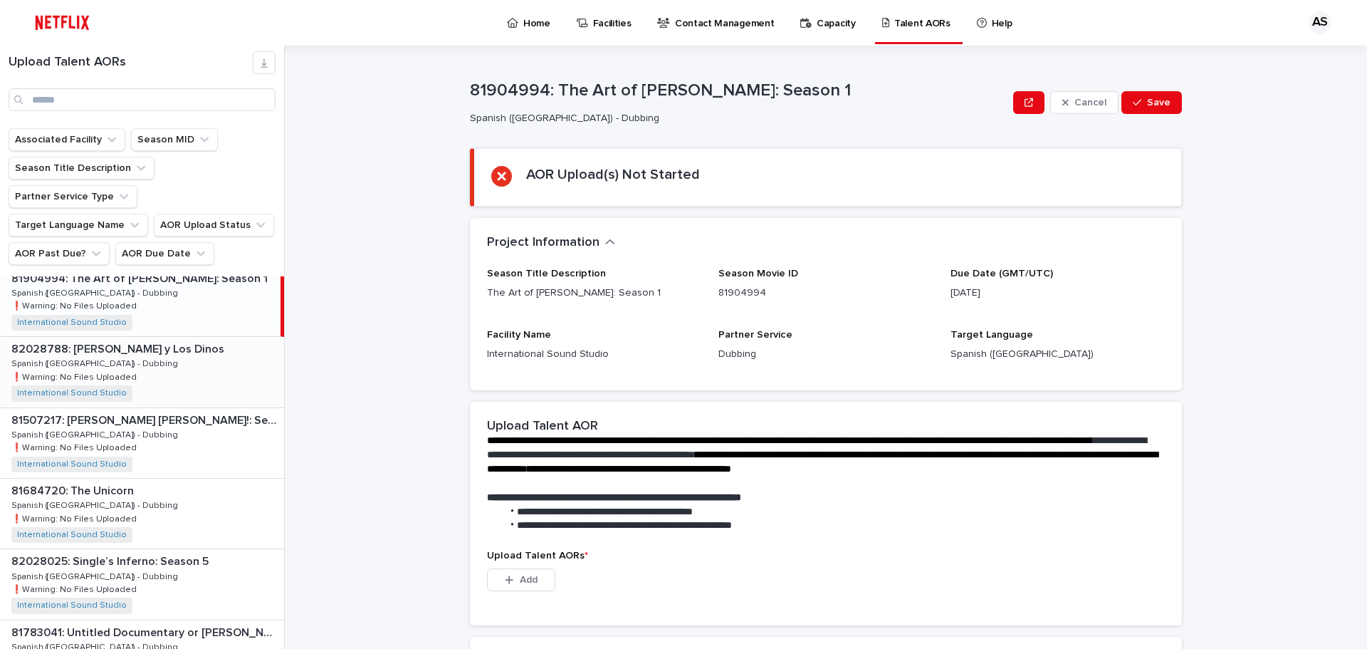
click at [136, 340] on p "82028788: [PERSON_NAME] y Los Dinos" at bounding box center [119, 348] width 216 height 16
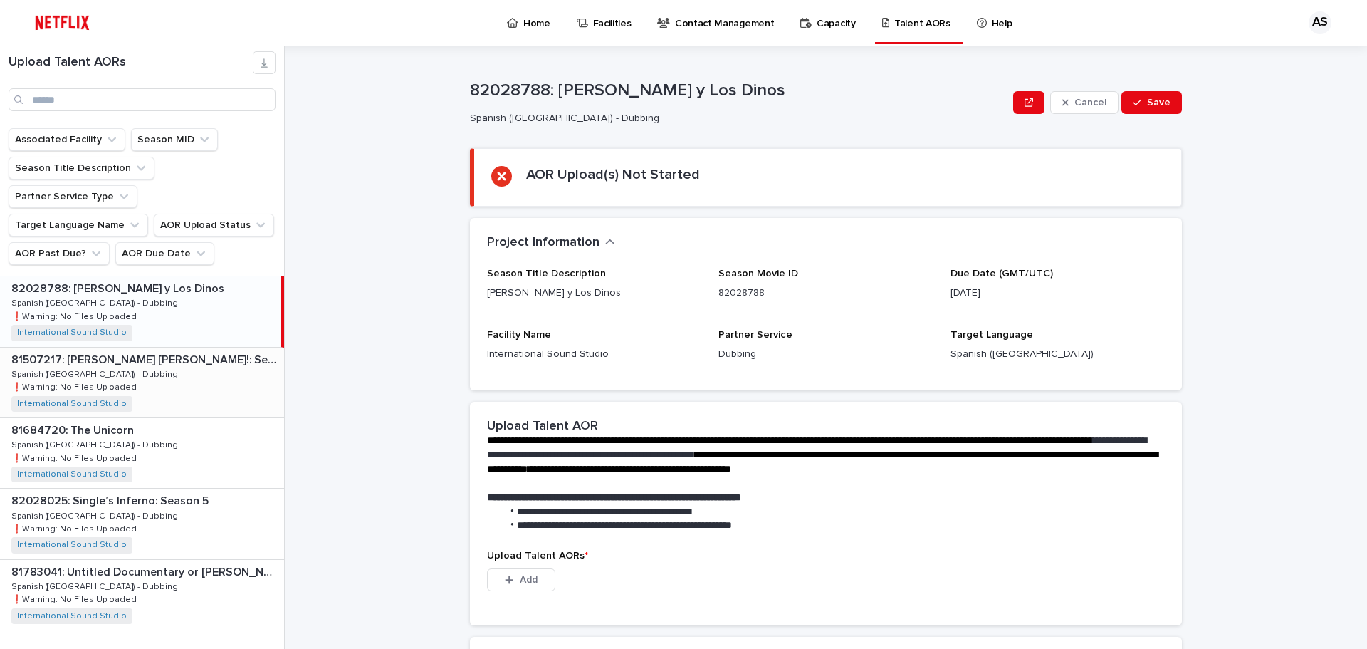
click at [147, 350] on p "81507217: [PERSON_NAME] [PERSON_NAME]!: Season 2" at bounding box center [146, 358] width 270 height 16
click at [103, 421] on p "81684720: The Unicorn" at bounding box center [73, 429] width 125 height 16
click at [103, 491] on p "82028025: Single’s Inferno: Season 5" at bounding box center [111, 499] width 200 height 16
click at [110, 421] on p "81684720: The Unicorn" at bounding box center [73, 429] width 125 height 16
click at [128, 350] on p "81507217: [PERSON_NAME] [PERSON_NAME]!: Season 2" at bounding box center [146, 358] width 270 height 16
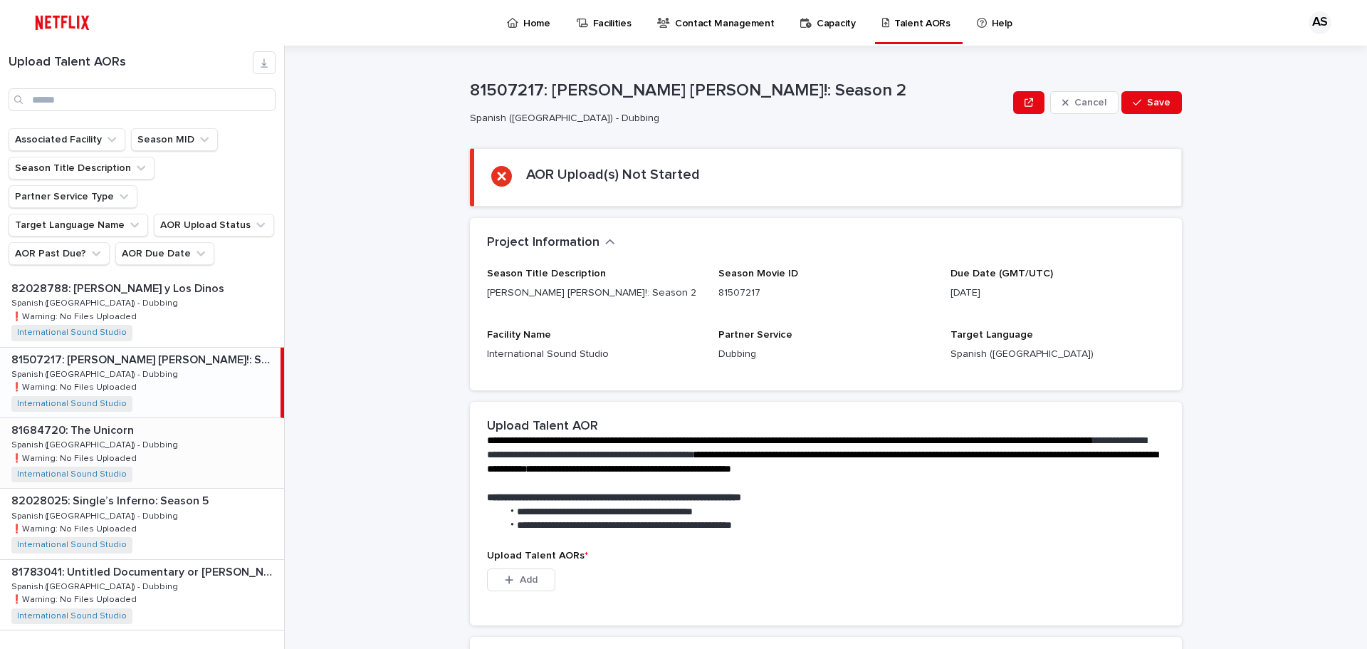
click at [93, 421] on p "81684720: The Unicorn" at bounding box center [73, 429] width 125 height 16
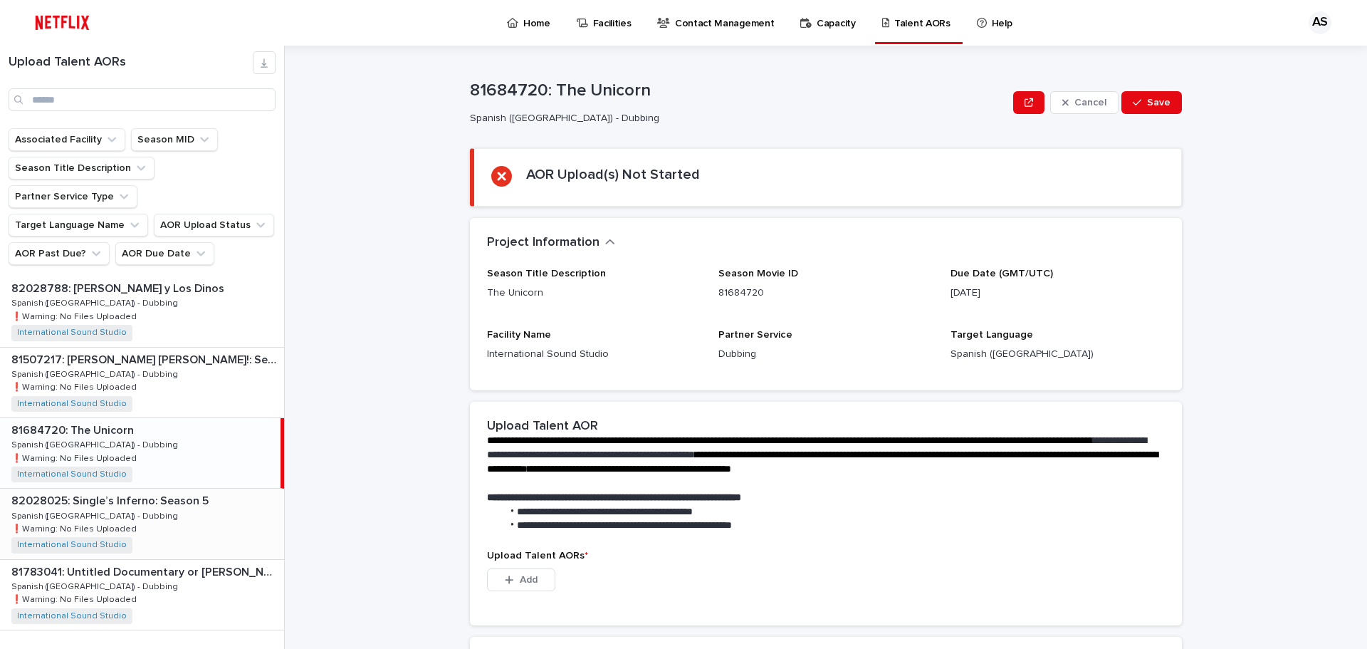
click at [108, 491] on p "82028025: Single’s Inferno: Season 5" at bounding box center [111, 499] width 200 height 16
click at [97, 563] on p "81783041: Untitled Documentary or [PERSON_NAME]: Season 1" at bounding box center [146, 571] width 270 height 16
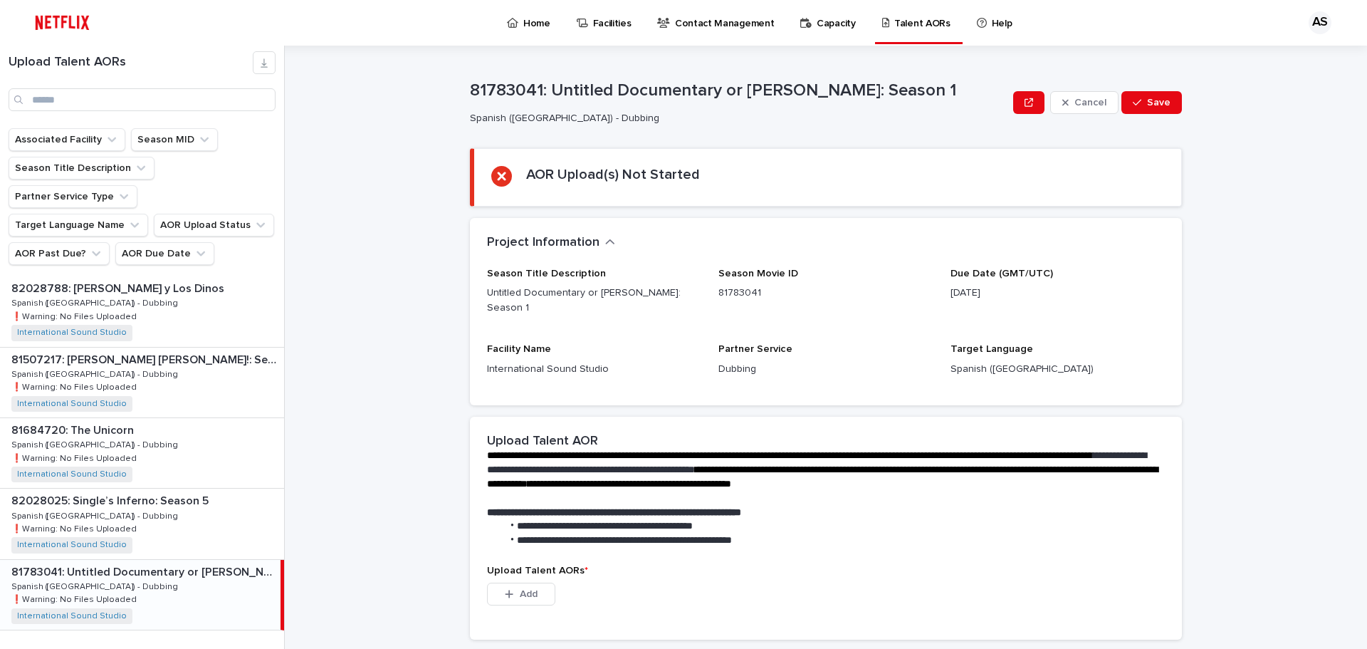
click at [230, 648] on span "Next" at bounding box center [244, 660] width 31 height 10
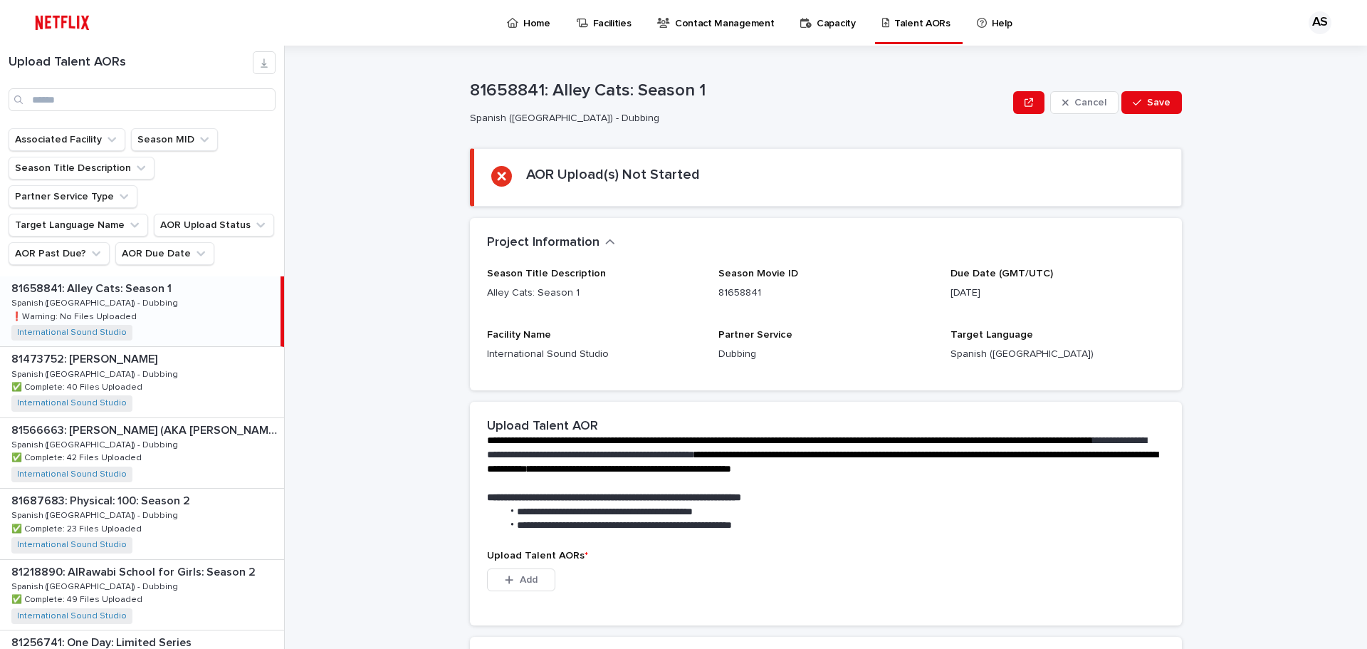
click at [123, 279] on p "81658841: Alley Cats: Season 1" at bounding box center [92, 287] width 163 height 16
click at [523, 21] on p "Home" at bounding box center [536, 15] width 27 height 30
